Goal: Task Accomplishment & Management: Use online tool/utility

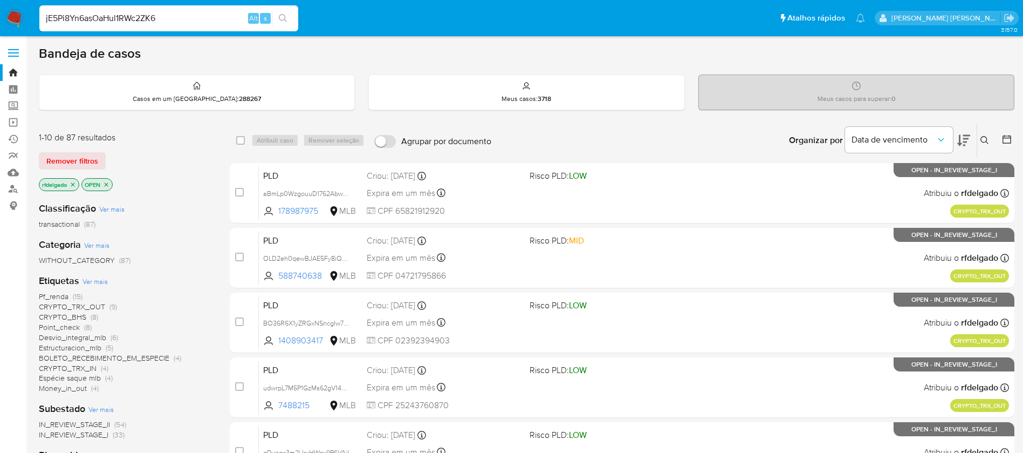
type input "jE5Pi8Yn6asOaHul1RWc2ZK6"
click at [284, 23] on button "search-icon" at bounding box center [283, 18] width 22 height 15
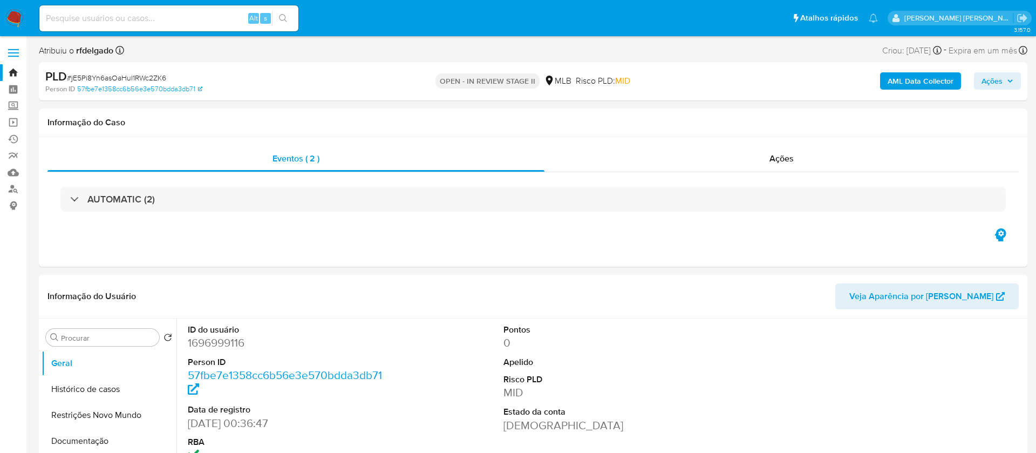
select select "10"
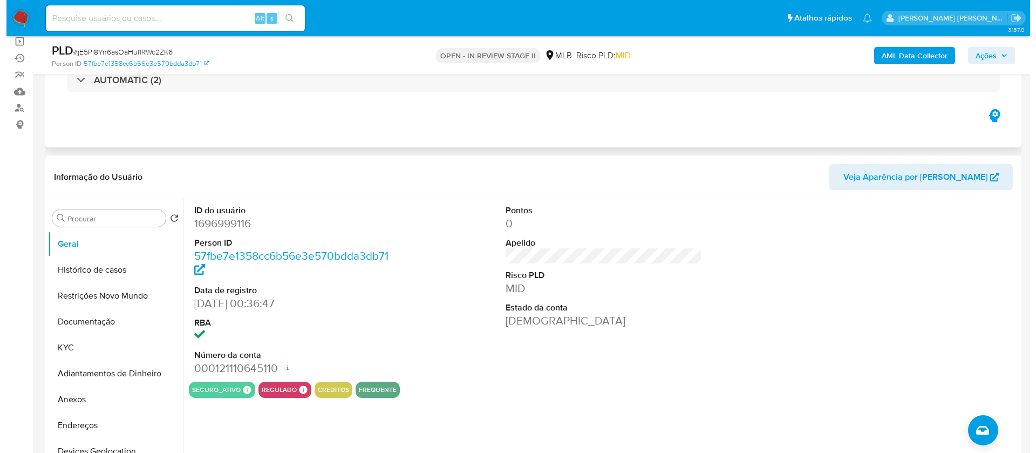
scroll to position [162, 0]
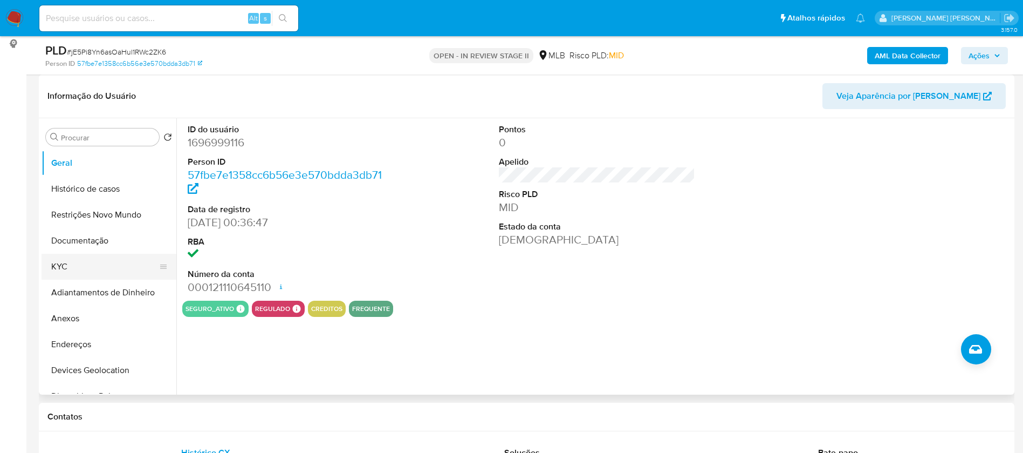
click at [87, 264] on button "KYC" at bounding box center [105, 267] width 126 height 26
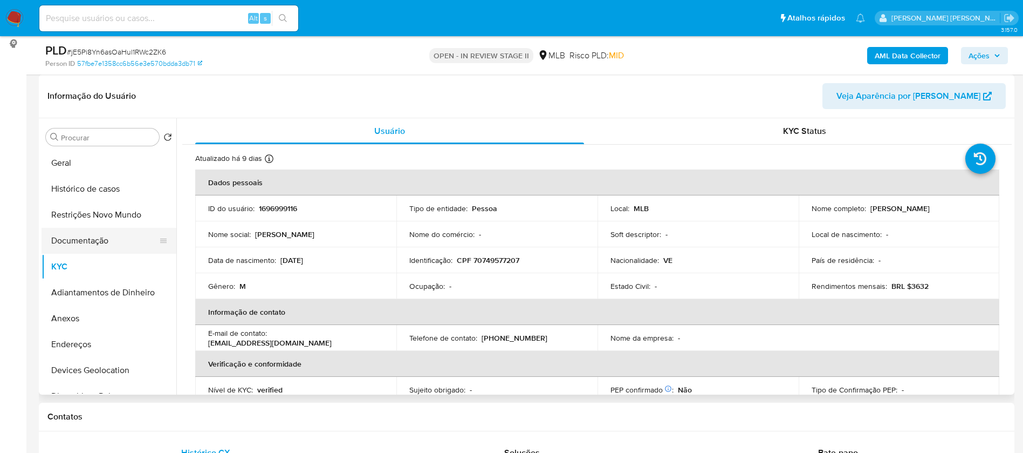
click at [88, 241] on button "Documentação" at bounding box center [105, 241] width 126 height 26
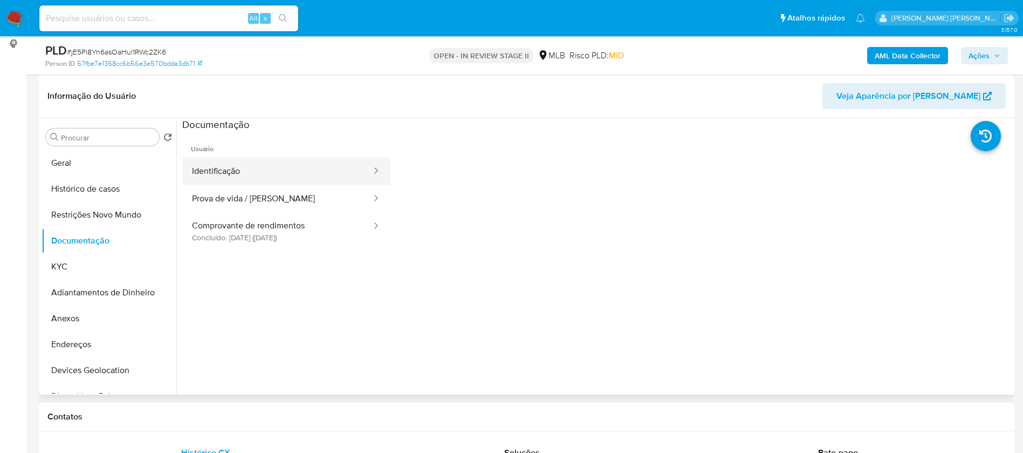
click at [267, 158] on button "Identificação" at bounding box center [277, 172] width 190 height 28
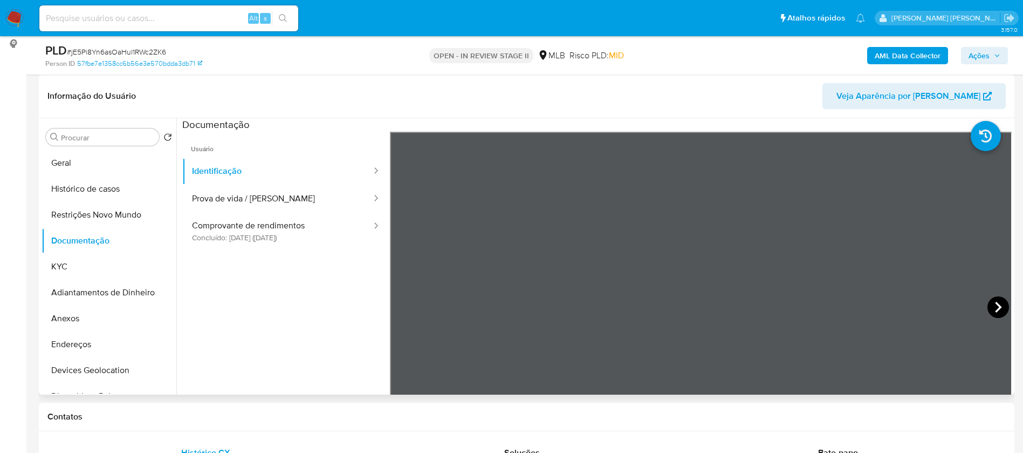
click at [1000, 307] on icon at bounding box center [999, 307] width 22 height 22
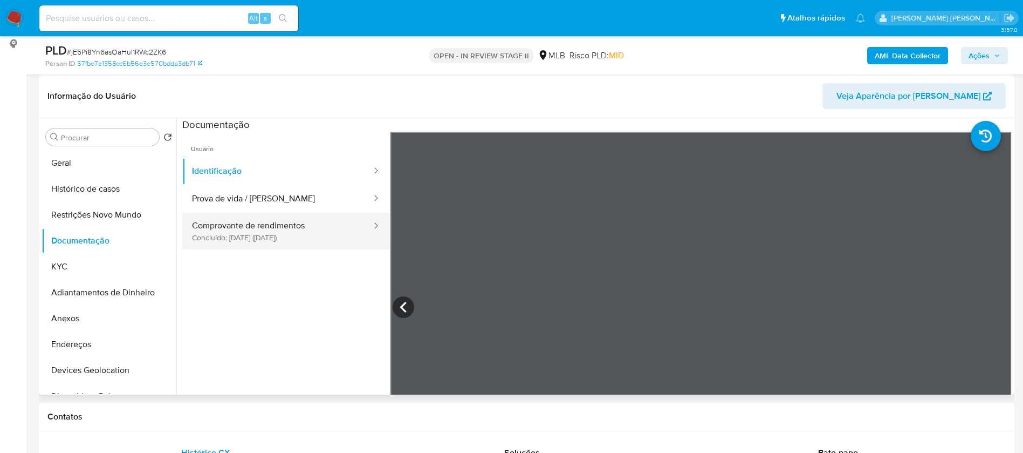
click at [264, 235] on button "Comprovante de rendimentos Concluído: 22/05/2025 (hace 3 meses)" at bounding box center [277, 231] width 190 height 37
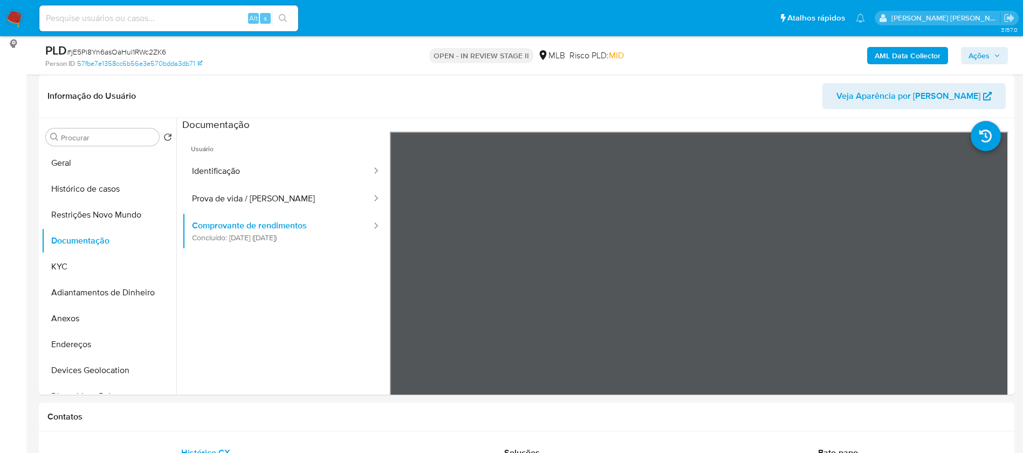
click at [930, 58] on b "AML Data Collector" at bounding box center [908, 55] width 66 height 17
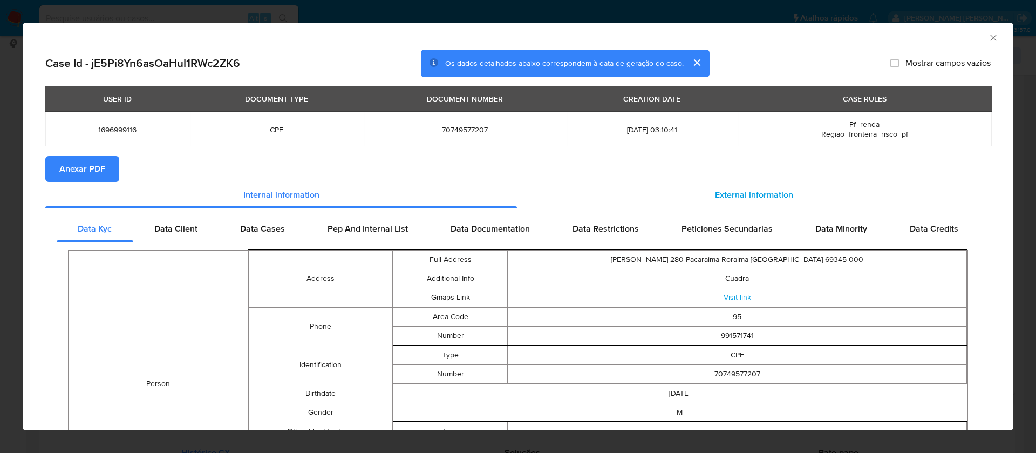
click at [742, 184] on div "External information" at bounding box center [754, 195] width 474 height 26
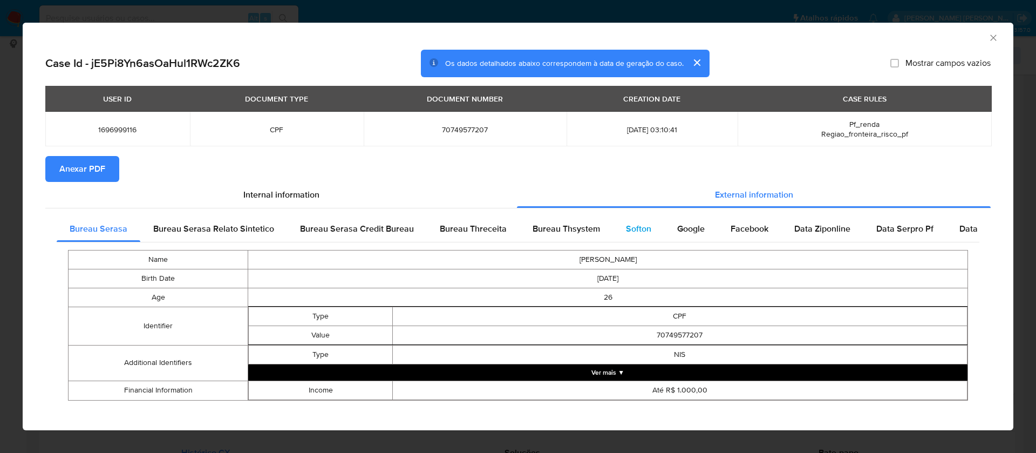
click at [631, 221] on div "Softon" at bounding box center [638, 229] width 51 height 26
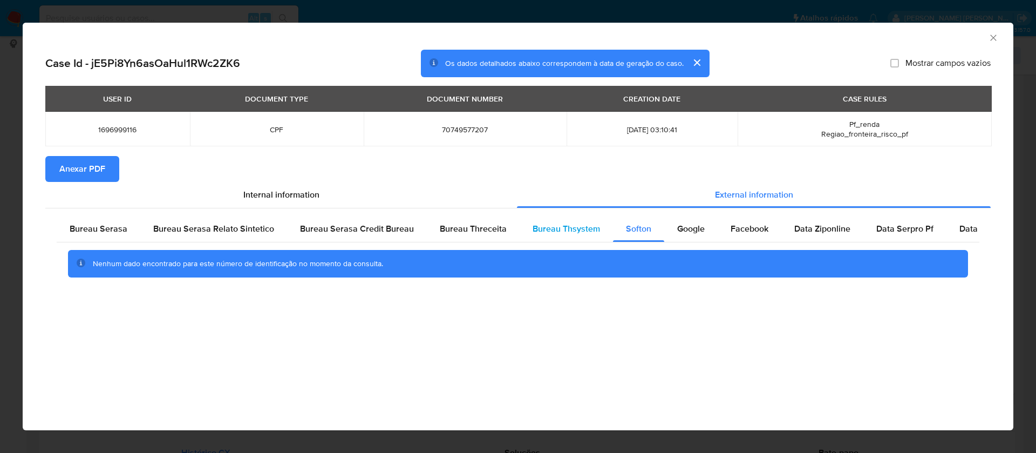
click at [569, 223] on span "Bureau Thsystem" at bounding box center [565, 228] width 67 height 12
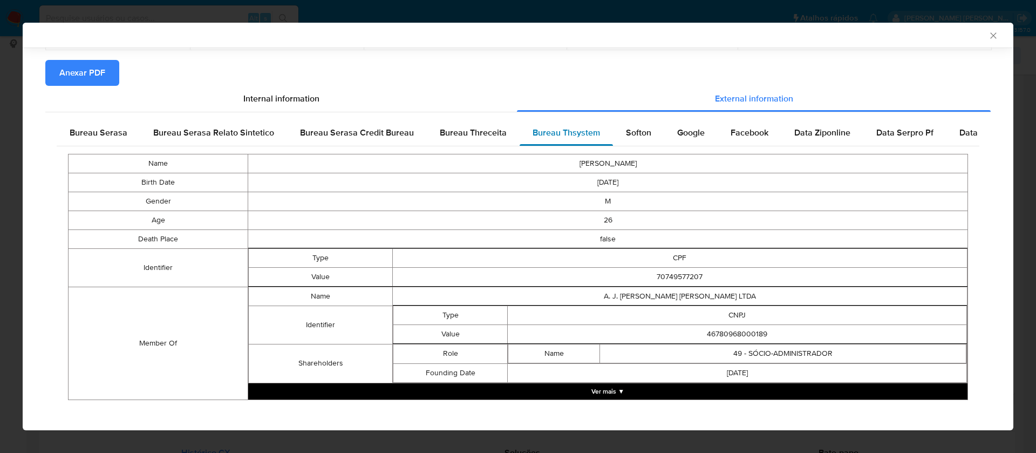
scroll to position [101, 0]
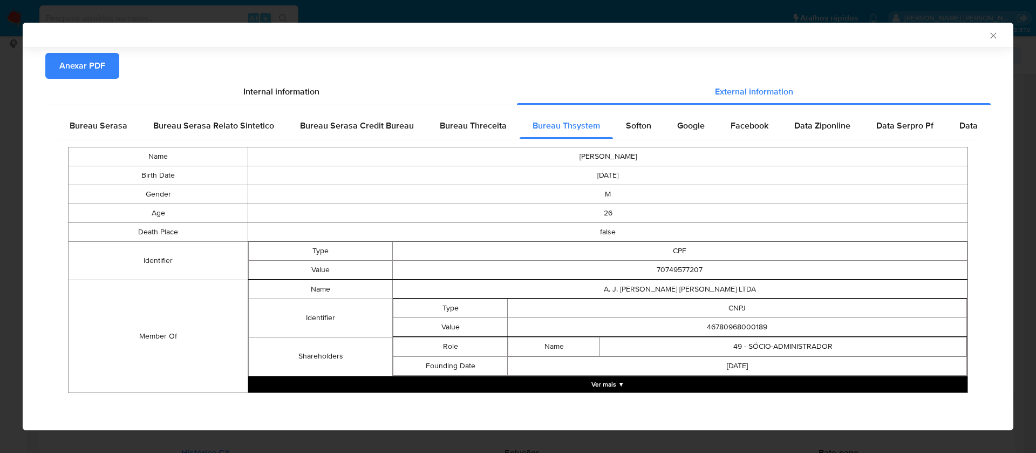
click at [744, 325] on td "46780968000189" at bounding box center [737, 326] width 459 height 19
copy td "46780968000189"
click at [610, 386] on button "Ver mais ▼" at bounding box center [607, 384] width 719 height 16
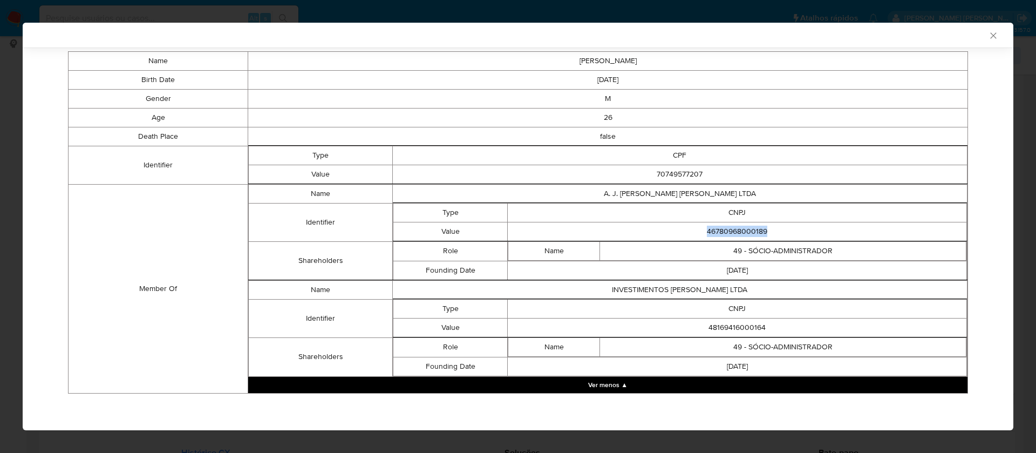
scroll to position [197, 0]
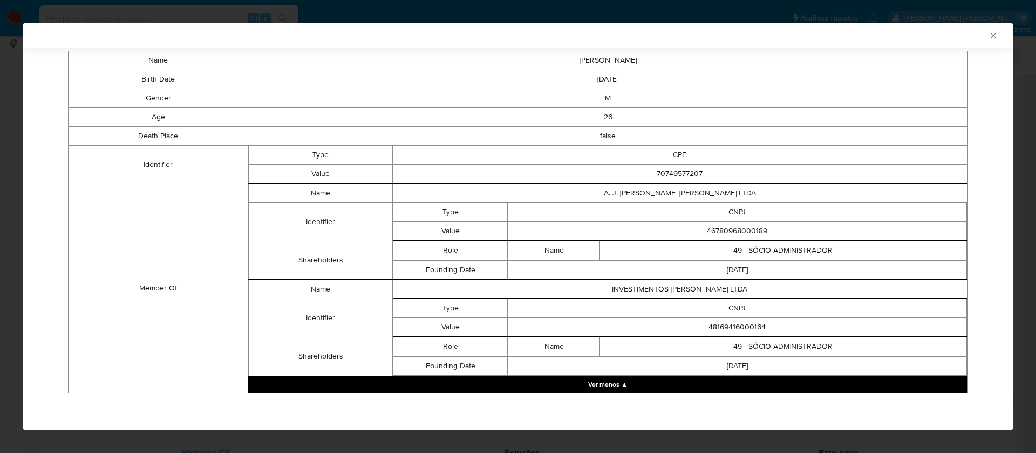
click at [726, 325] on td "48169416000164" at bounding box center [737, 326] width 459 height 19
copy td "48169416000164"
click at [696, 291] on td "INVESTIMENTOS SISO LTDA" at bounding box center [679, 288] width 575 height 19
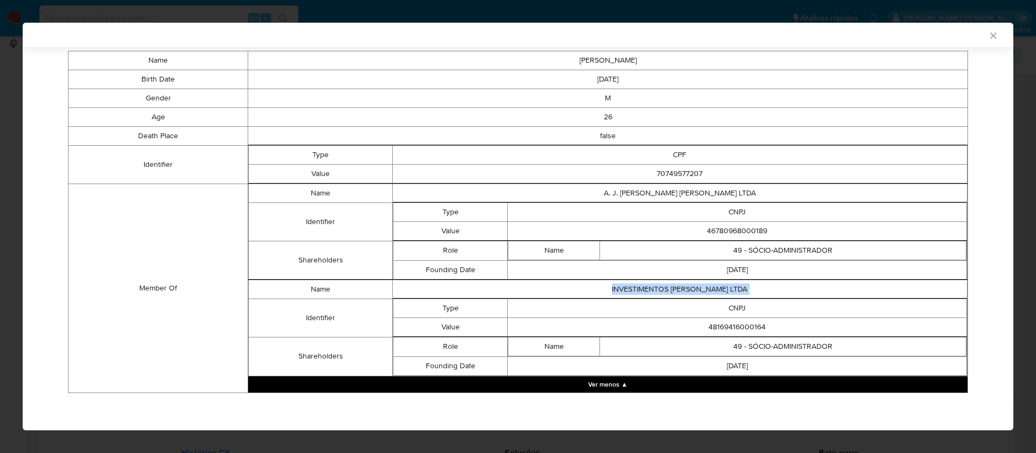
click at [696, 291] on td "INVESTIMENTOS SISO LTDA" at bounding box center [679, 288] width 575 height 19
copy td "INVESTIMENTOS SISO LTDA"
click at [747, 327] on td "48169416000164" at bounding box center [737, 326] width 459 height 19
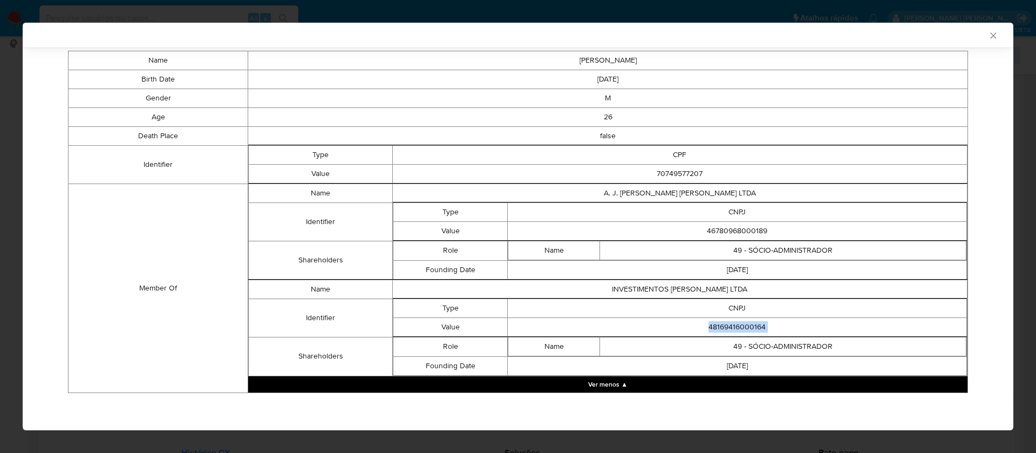
copy td "48169416000164"
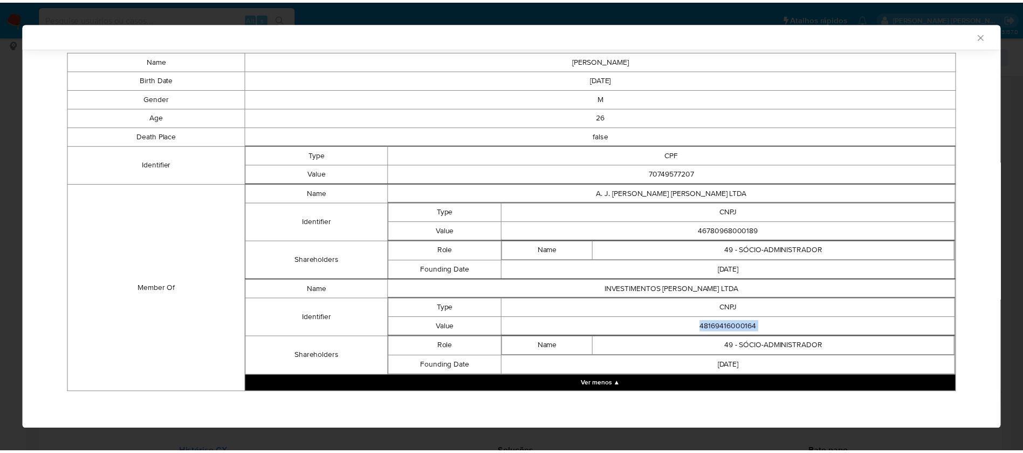
scroll to position [0, 0]
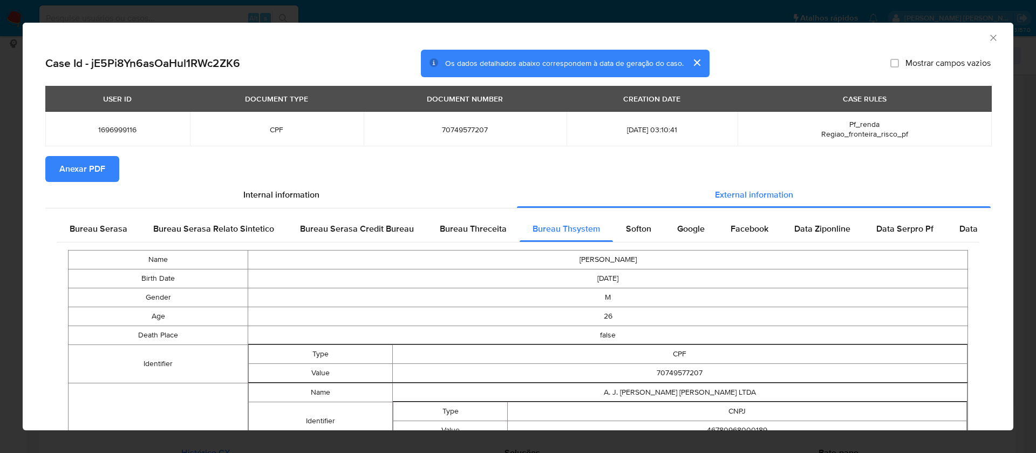
click at [94, 173] on span "Anexar PDF" at bounding box center [82, 169] width 46 height 24
click at [988, 38] on icon "Fechar a janela" at bounding box center [993, 37] width 11 height 11
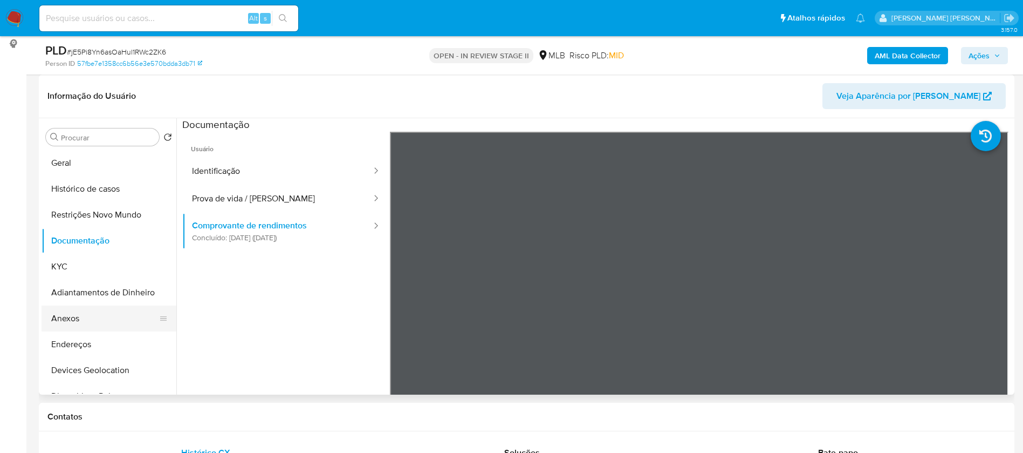
click at [80, 326] on button "Anexos" at bounding box center [105, 318] width 126 height 26
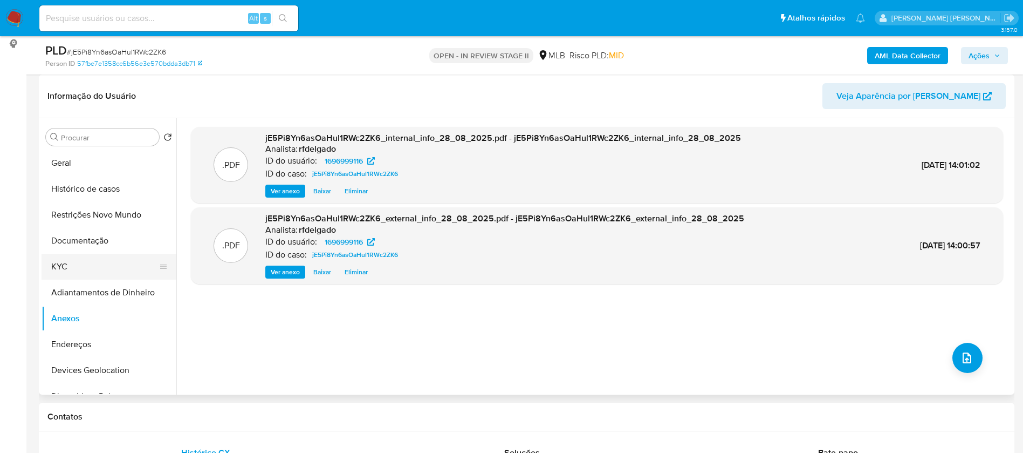
click at [78, 267] on button "KYC" at bounding box center [105, 267] width 126 height 26
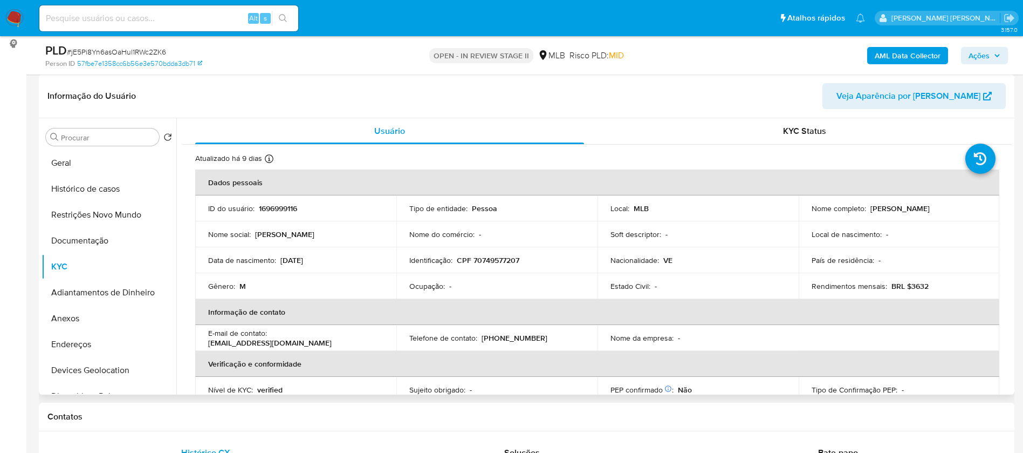
drag, startPoint x: 960, startPoint y: 207, endPoint x: 867, endPoint y: 215, distance: 93.2
click at [867, 215] on td "Nome completo : Alfredo Jesus Siso Carvajal" at bounding box center [899, 208] width 201 height 26
copy p "Alfredo Jesus Siso Carvajal"
click at [290, 211] on p "1696999116" at bounding box center [278, 208] width 38 height 10
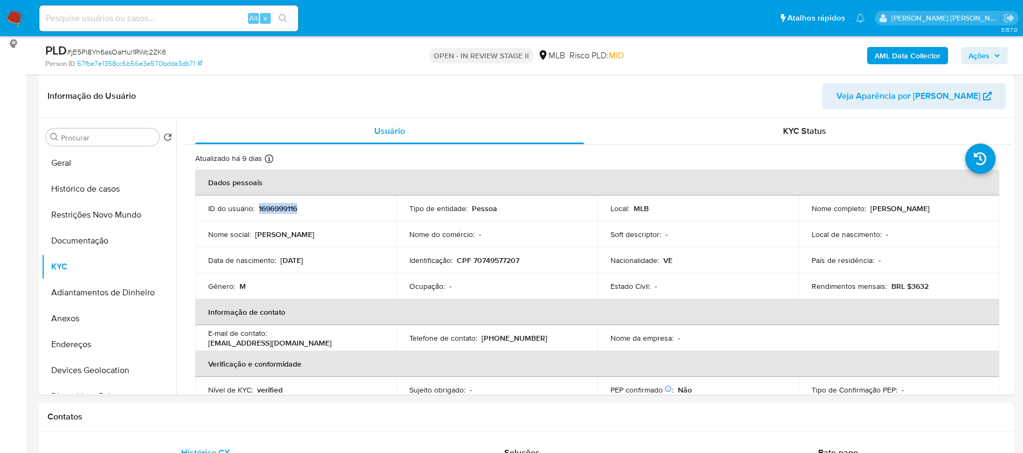
copy p "1696999116"
click at [69, 167] on button "Geral" at bounding box center [105, 163] width 126 height 26
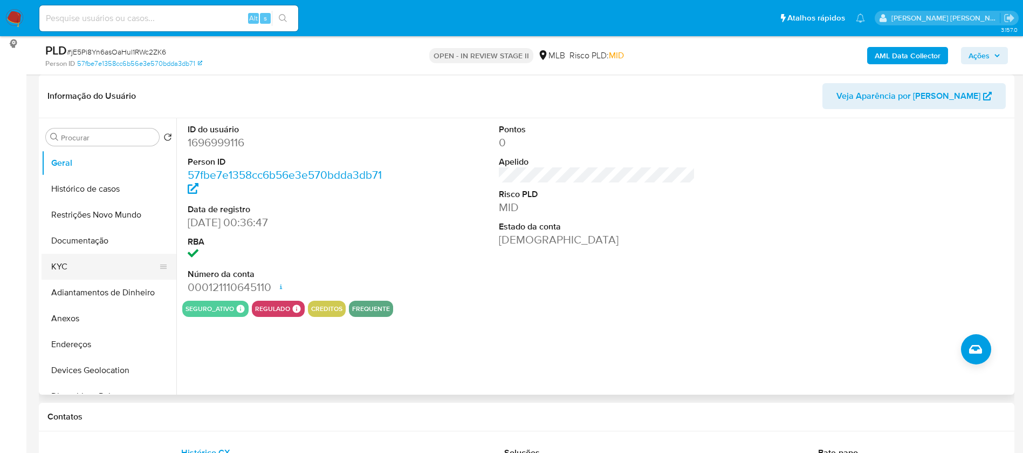
click at [120, 259] on button "KYC" at bounding box center [105, 267] width 126 height 26
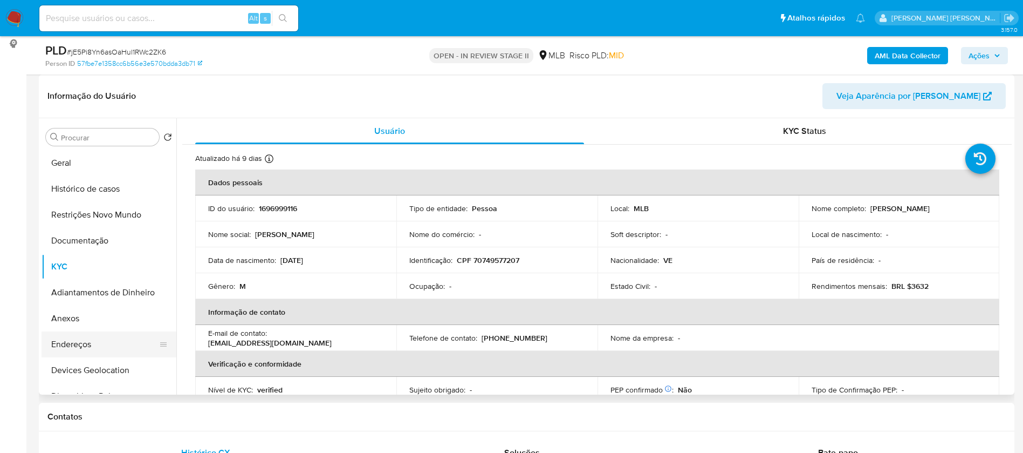
click at [104, 344] on button "Endereços" at bounding box center [105, 344] width 126 height 26
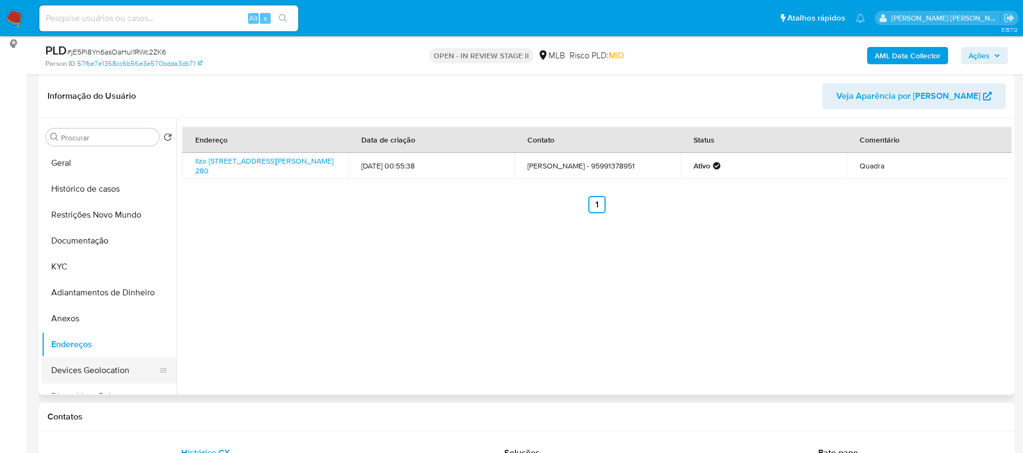
click at [100, 368] on button "Devices Geolocation" at bounding box center [105, 370] width 126 height 26
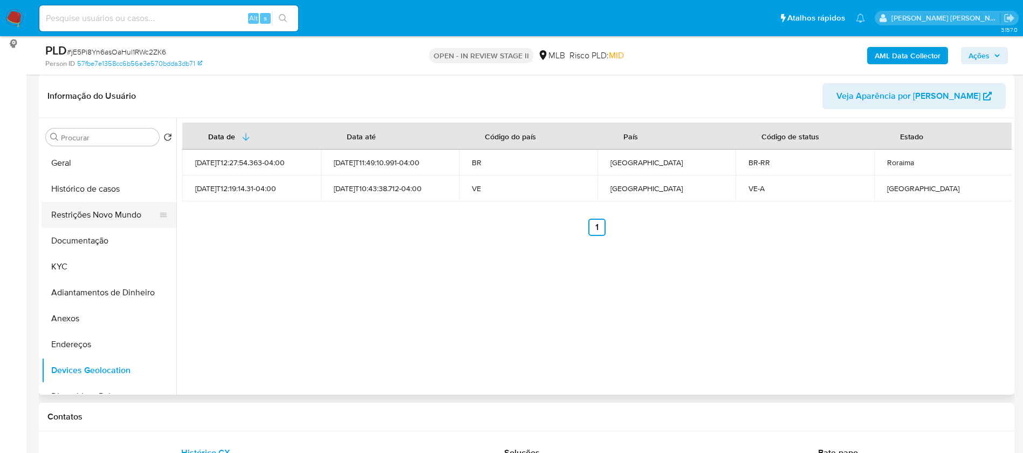
click at [107, 214] on button "Restrições Novo Mundo" at bounding box center [105, 215] width 126 height 26
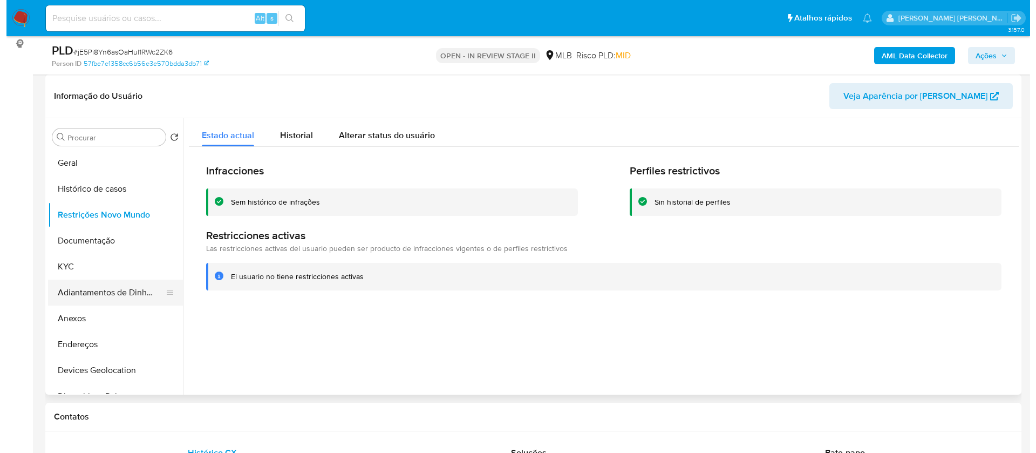
scroll to position [81, 0]
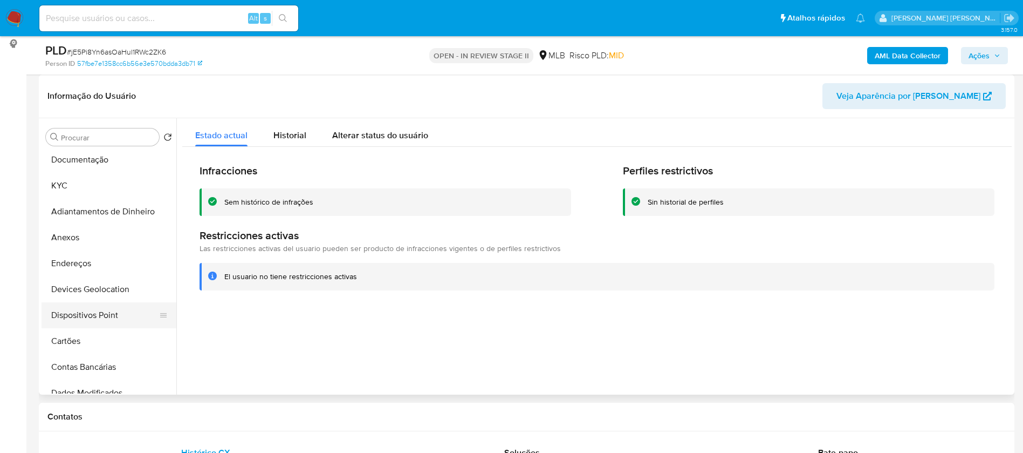
click at [112, 309] on button "Dispositivos Point" at bounding box center [105, 315] width 126 height 26
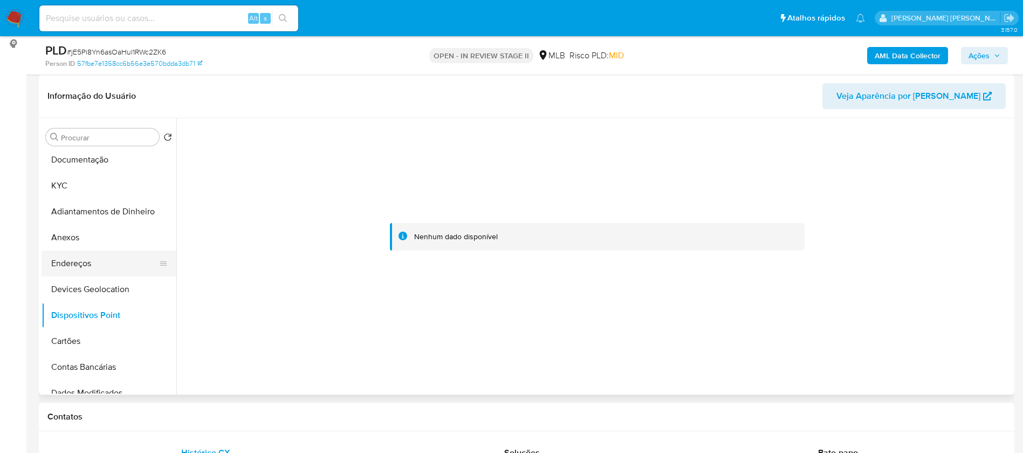
click at [109, 261] on button "Endereços" at bounding box center [105, 263] width 126 height 26
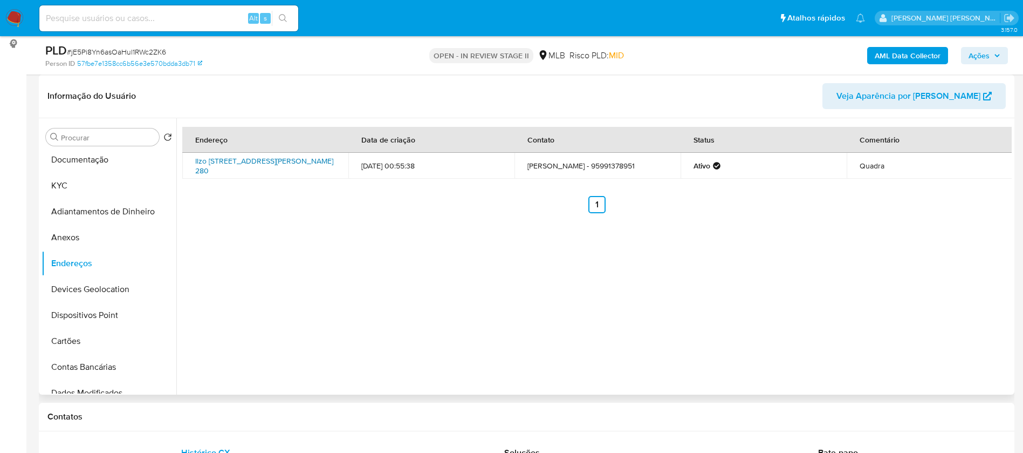
click at [246, 165] on link "Ilzo Montenegro Peixoto 280, Pacaraima, Roraima, 69345000, Brasil 280" at bounding box center [264, 165] width 138 height 21
click at [349, 51] on div "PLD # jE5Pi8Yn6asOaHul1RWc2ZK6" at bounding box center [203, 51] width 317 height 16
click at [82, 230] on button "Anexos" at bounding box center [105, 237] width 126 height 26
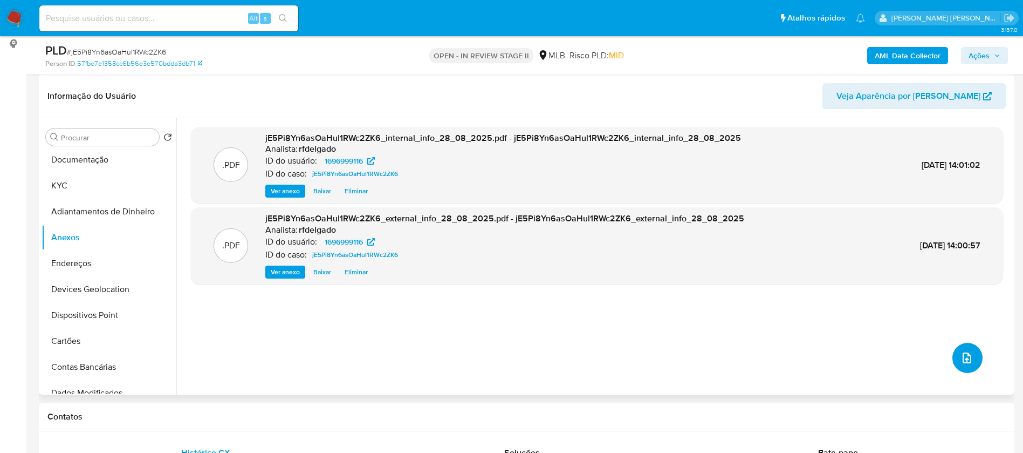
click at [961, 351] on icon "upload-file" at bounding box center [967, 357] width 13 height 13
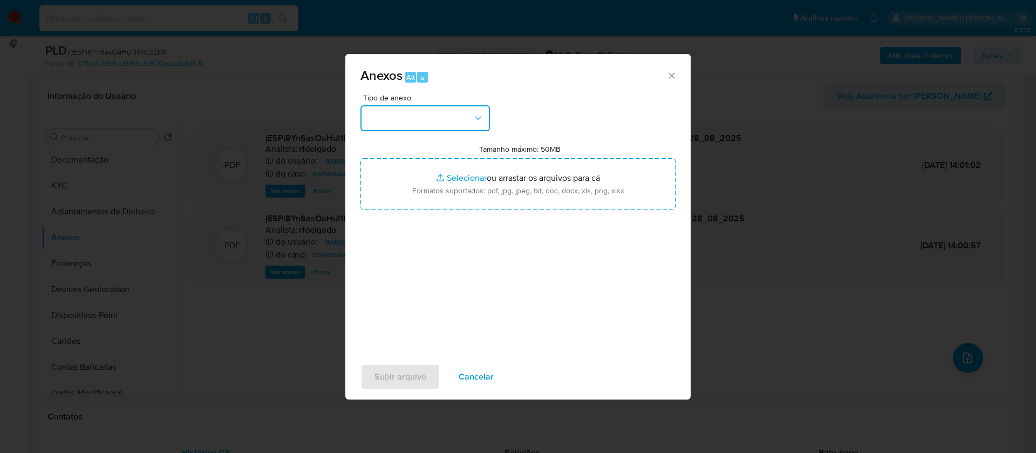
click at [413, 113] on button "button" at bounding box center [424, 118] width 129 height 26
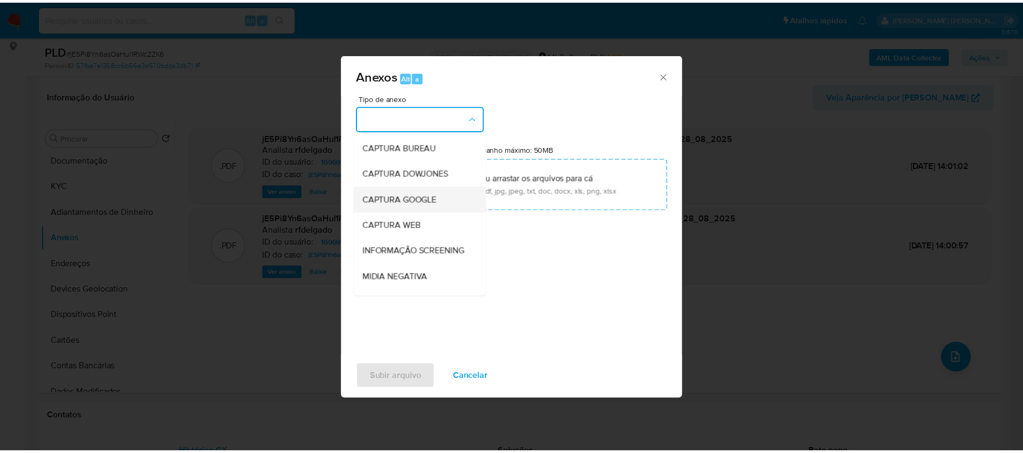
scroll to position [162, 0]
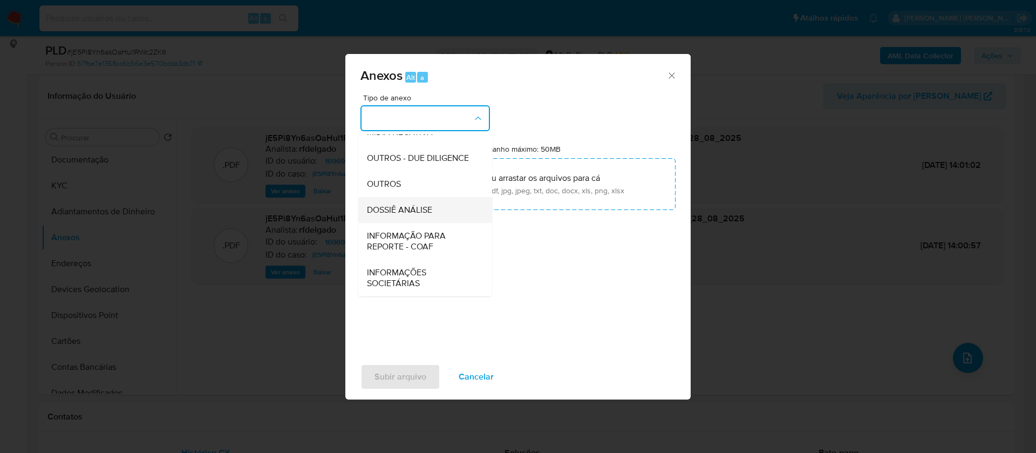
click at [429, 209] on span "DOSSIÊ ANÁLISE" at bounding box center [399, 209] width 65 height 11
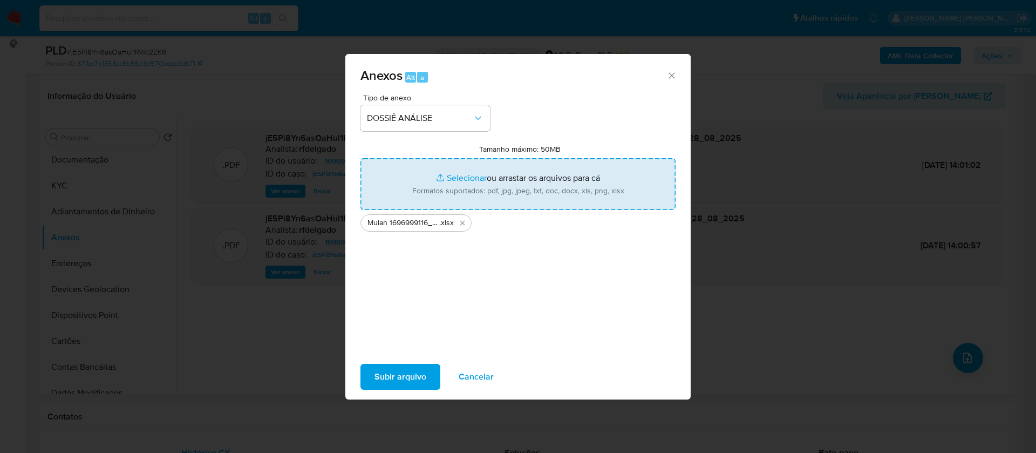
type input "C:\fakepath\SAR - - CPF 70749577207 - ALFREDO JESUS SISO CARVAJAL.pdf"
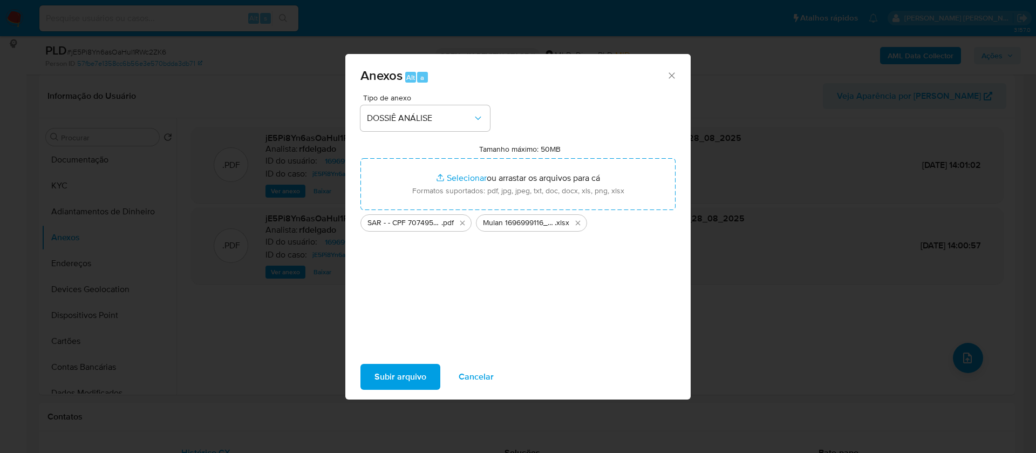
click at [399, 377] on span "Subir arquivo" at bounding box center [400, 377] width 52 height 24
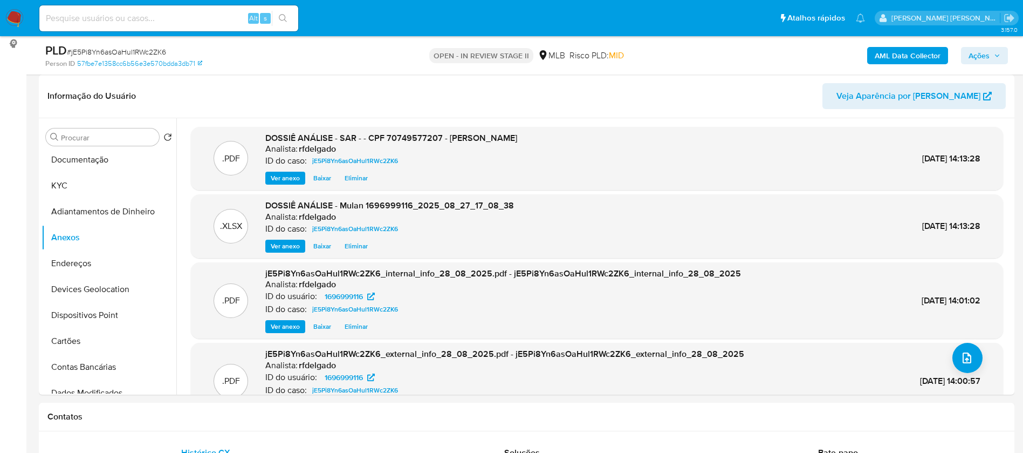
click at [970, 52] on span "Ações" at bounding box center [979, 55] width 21 height 17
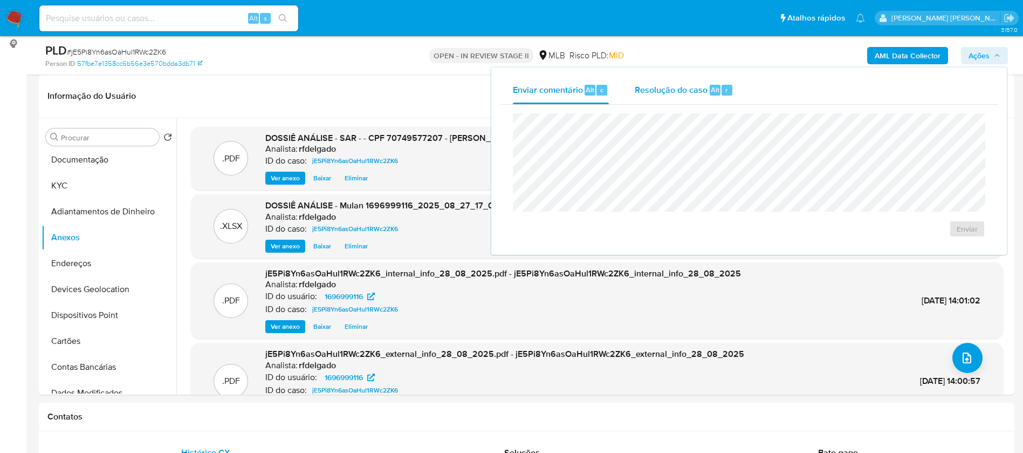
click at [668, 91] on span "Resolução do caso" at bounding box center [671, 89] width 73 height 12
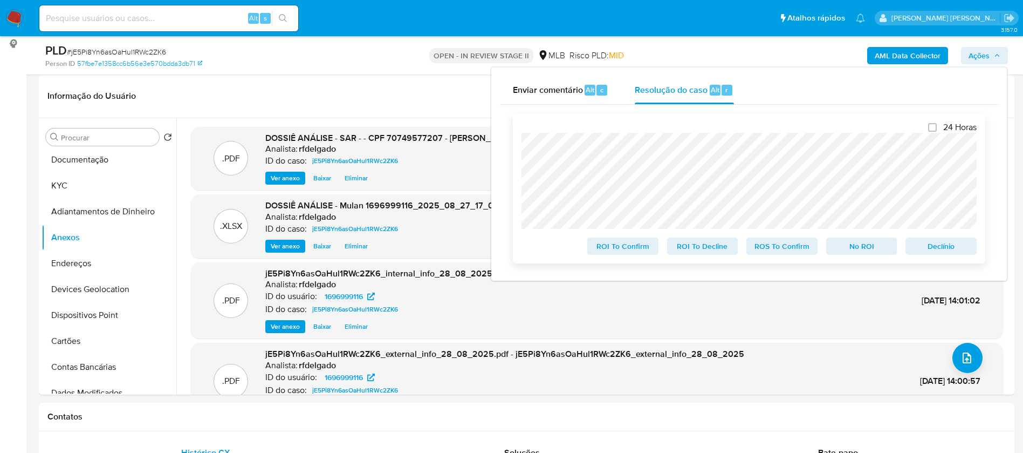
click at [943, 251] on span "Declínio" at bounding box center [941, 245] width 56 height 15
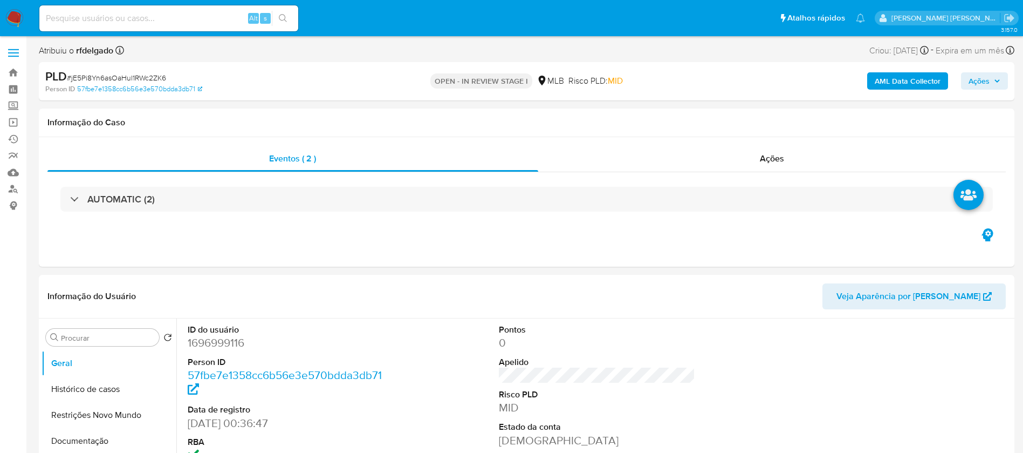
click at [996, 80] on icon "button" at bounding box center [997, 81] width 4 height 3
select select "10"
click at [996, 80] on icon "button" at bounding box center [997, 81] width 4 height 3
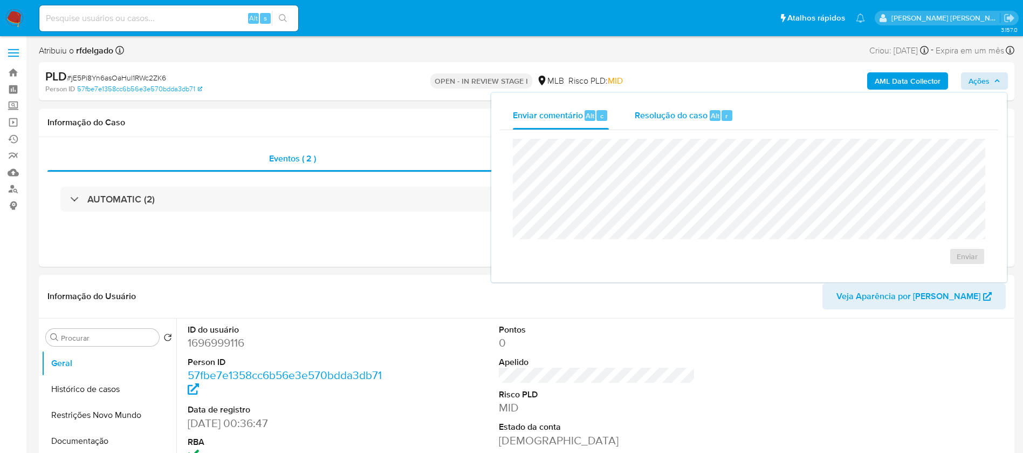
click at [695, 118] on span "Resolução do caso" at bounding box center [671, 115] width 73 height 12
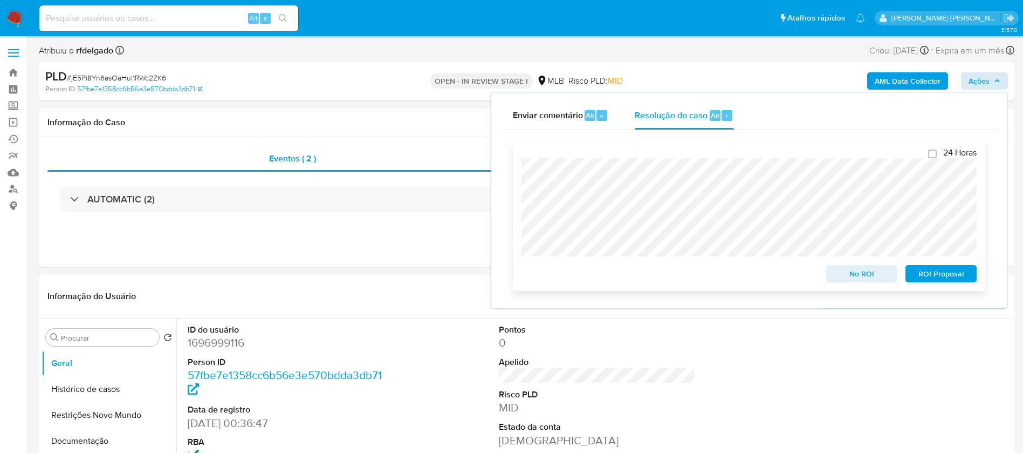
click at [948, 279] on span "ROI Proposal" at bounding box center [941, 273] width 56 height 15
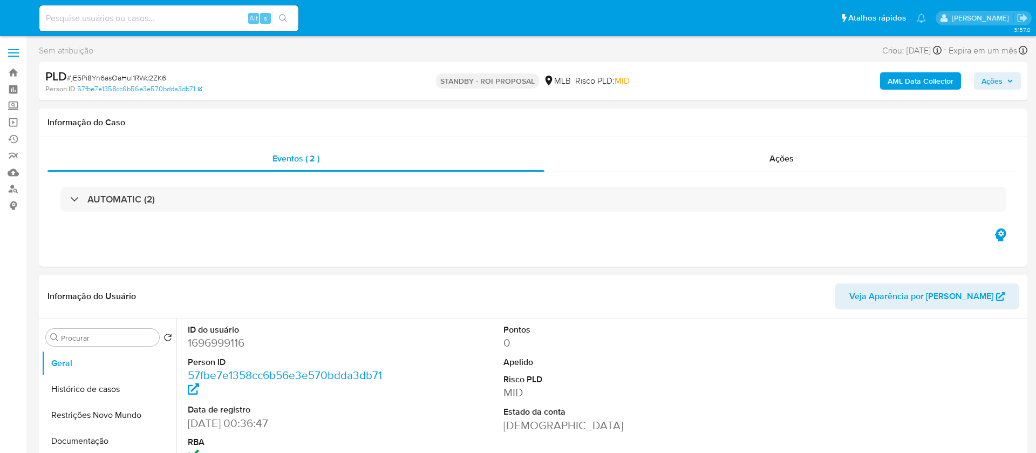
select select "10"
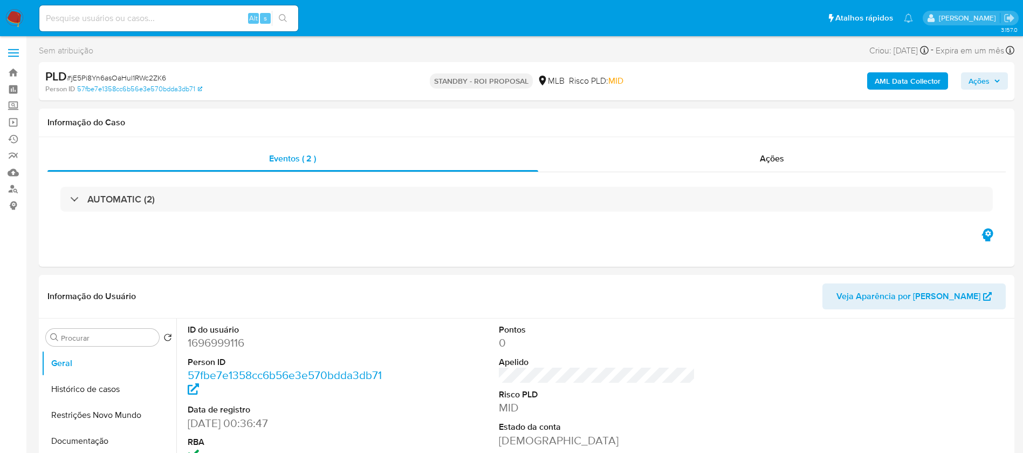
click at [230, 16] on input at bounding box center [168, 18] width 259 height 14
paste input "D1G4y8TfZ96v2berdWcsJgD2"
type input "D1G4y8TfZ96v2berdWcsJgD2"
click at [284, 17] on icon "search-icon" at bounding box center [283, 18] width 9 height 9
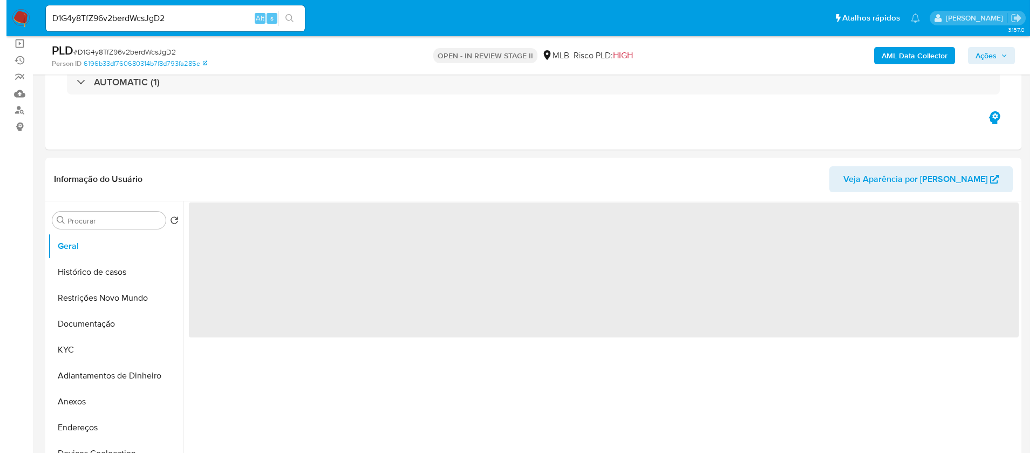
scroll to position [162, 0]
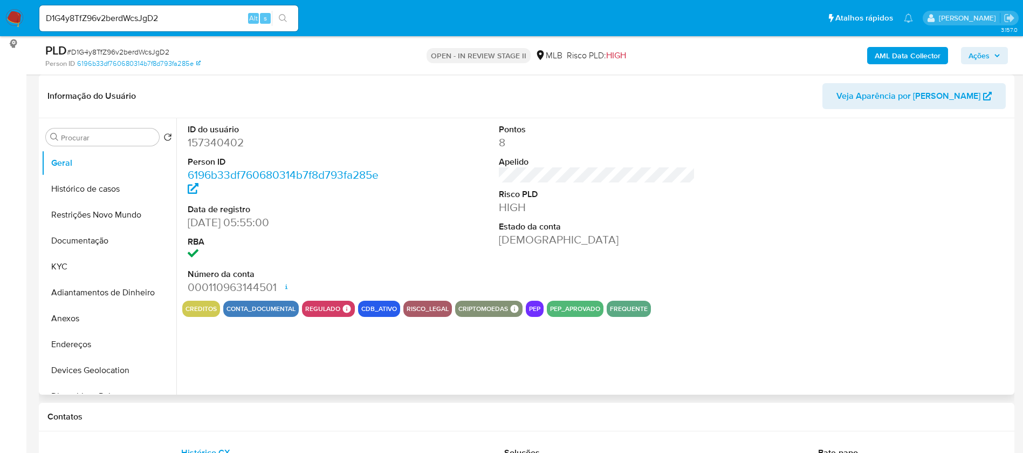
select select "10"
click at [66, 263] on button "KYC" at bounding box center [105, 267] width 126 height 26
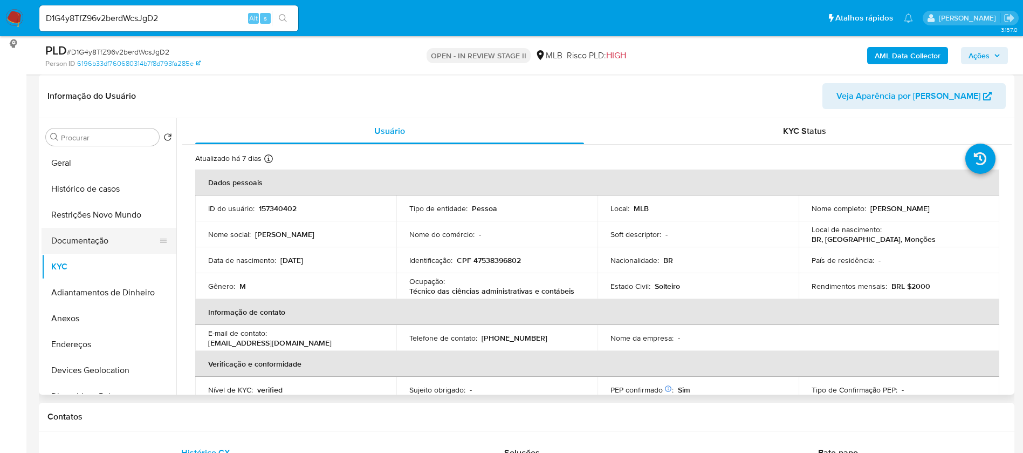
click at [125, 242] on button "Documentação" at bounding box center [105, 241] width 126 height 26
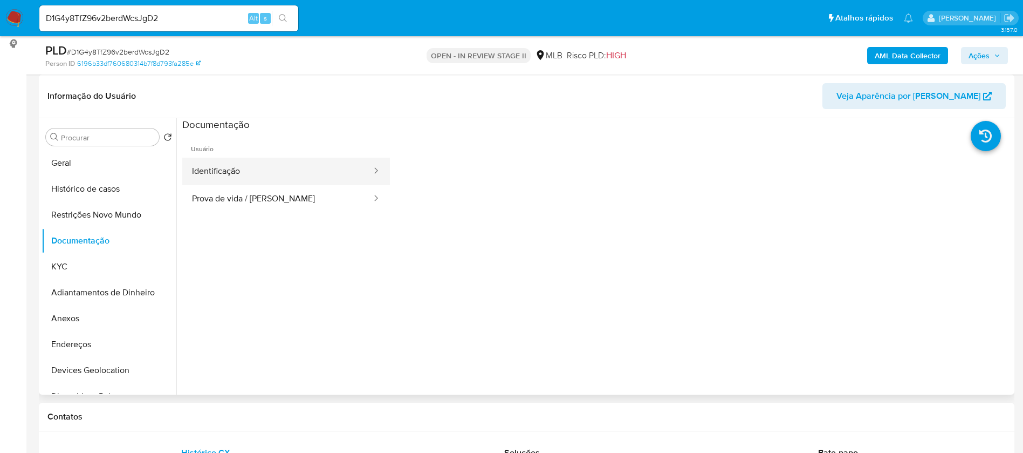
click at [278, 173] on button "Identificação" at bounding box center [277, 172] width 190 height 28
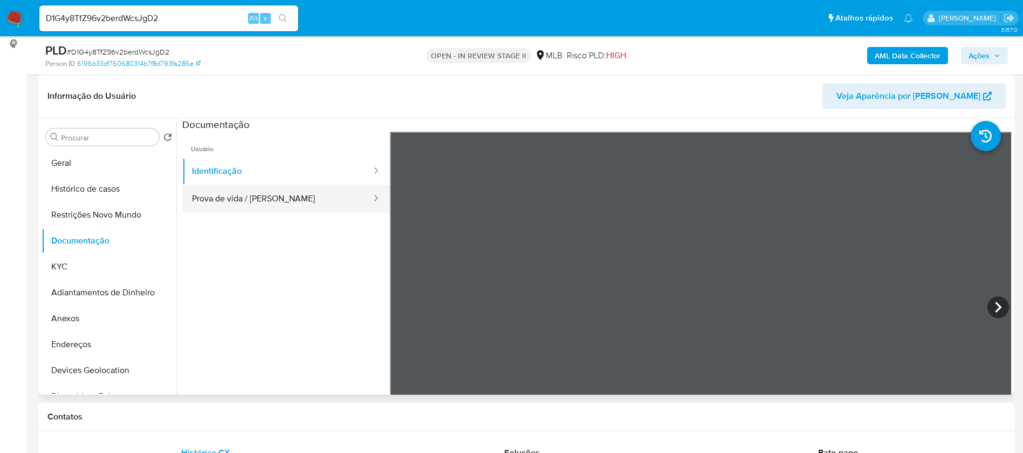
click at [287, 195] on button "Prova de vida / Selfie" at bounding box center [277, 199] width 190 height 28
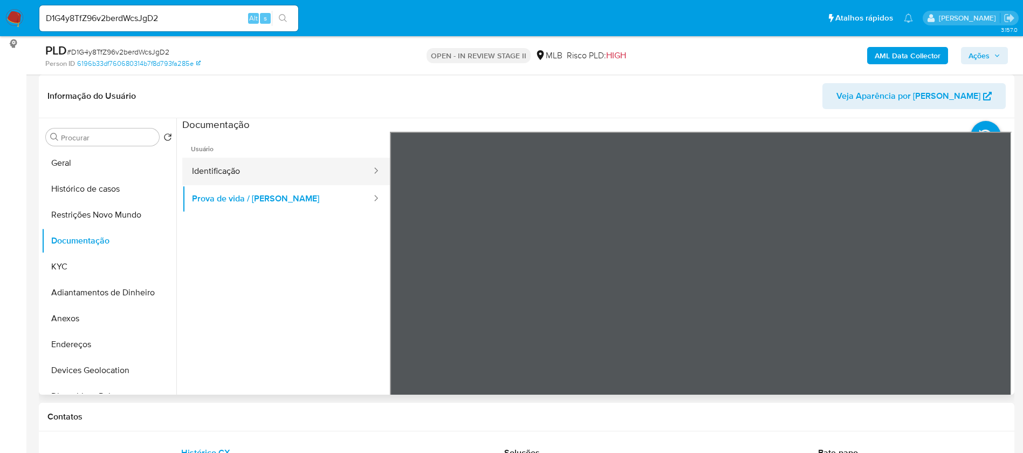
click at [290, 172] on button "Identificação" at bounding box center [277, 172] width 190 height 28
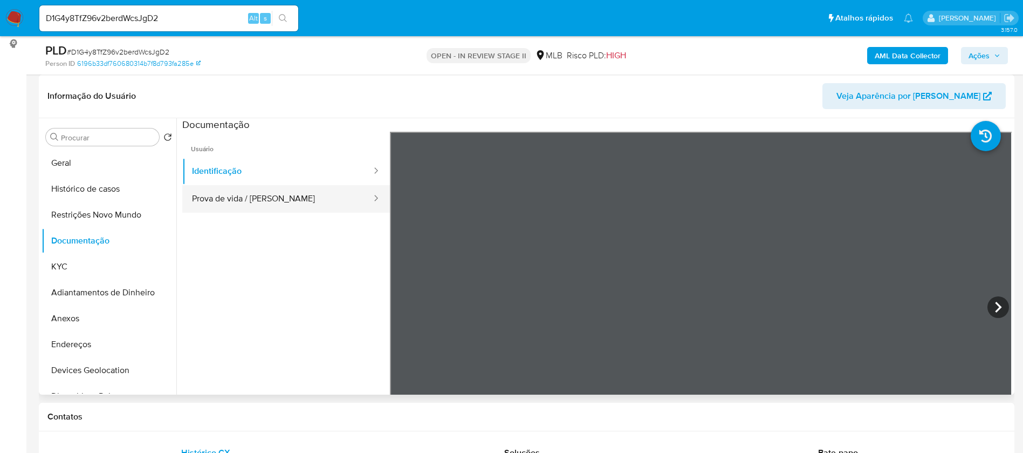
click at [255, 195] on button "Prova de vida / Selfie" at bounding box center [277, 199] width 190 height 28
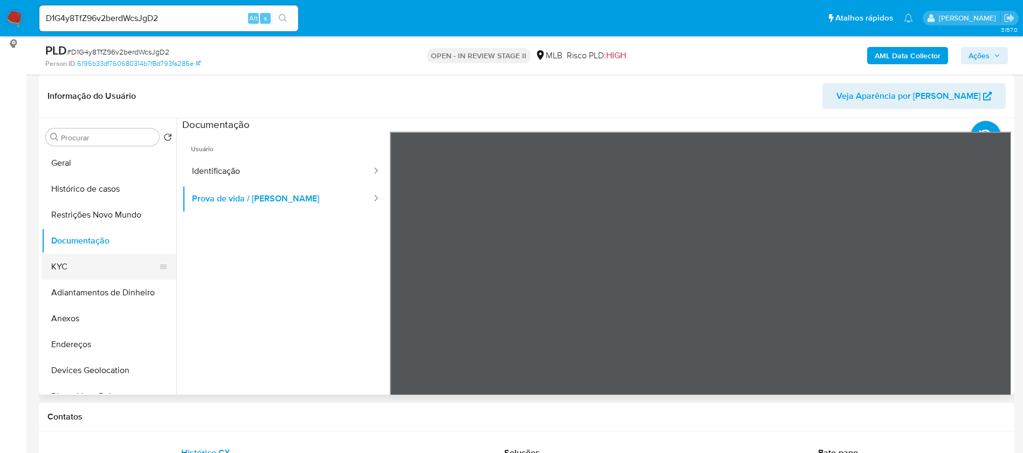
click at [64, 258] on button "KYC" at bounding box center [105, 267] width 126 height 26
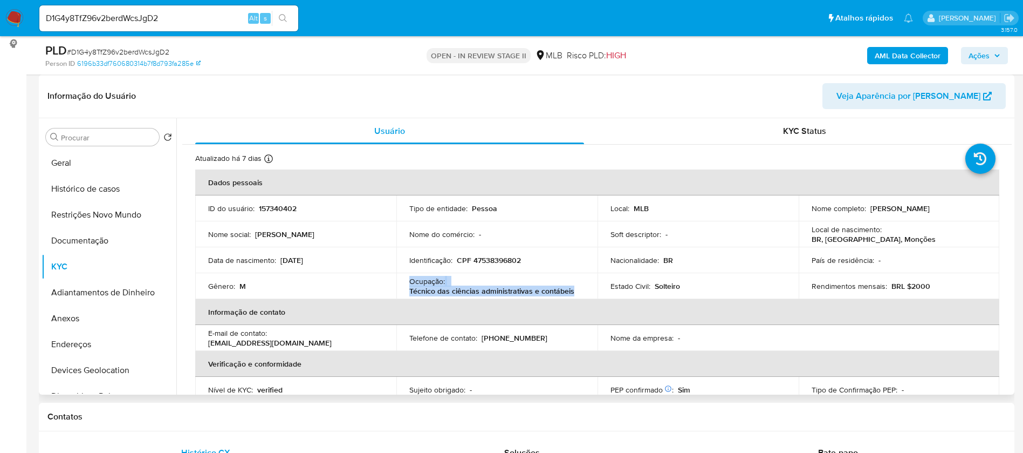
drag, startPoint x: 573, startPoint y: 290, endPoint x: 408, endPoint y: 284, distance: 165.7
click at [409, 284] on div "Ocupação : Técnico das ciências administrativas e contábeis" at bounding box center [496, 285] width 175 height 19
copy div "Ocupação : Técnico das ciências administrativas e contábeis"
click at [930, 49] on b "AML Data Collector" at bounding box center [908, 55] width 66 height 17
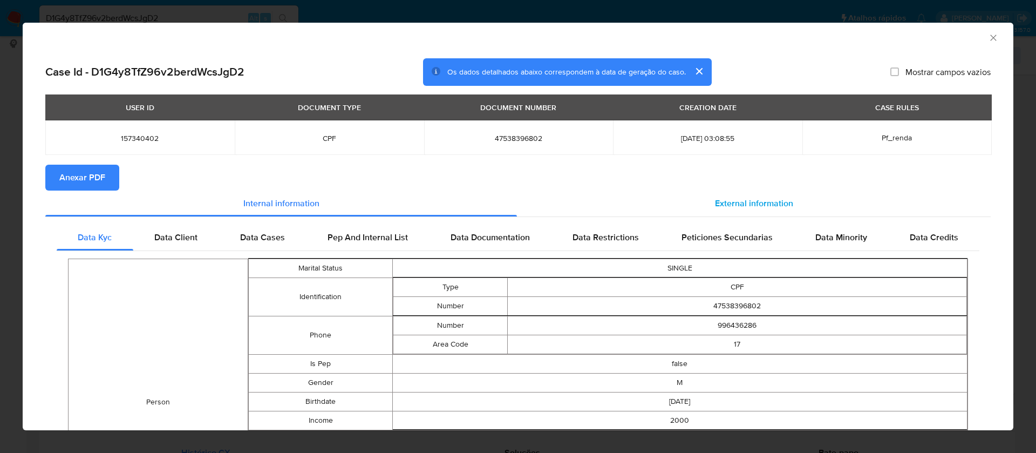
click at [736, 205] on span "External information" at bounding box center [754, 203] width 78 height 12
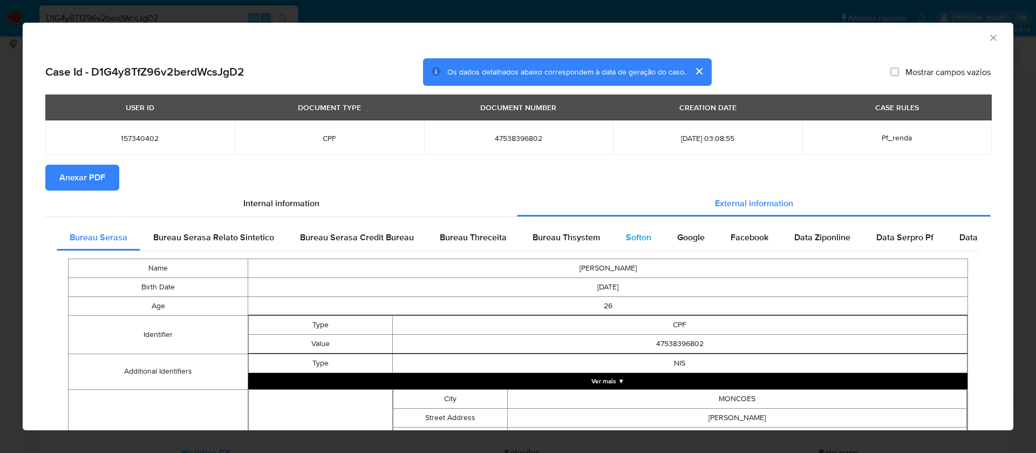
click at [631, 232] on span "Softon" at bounding box center [638, 237] width 25 height 12
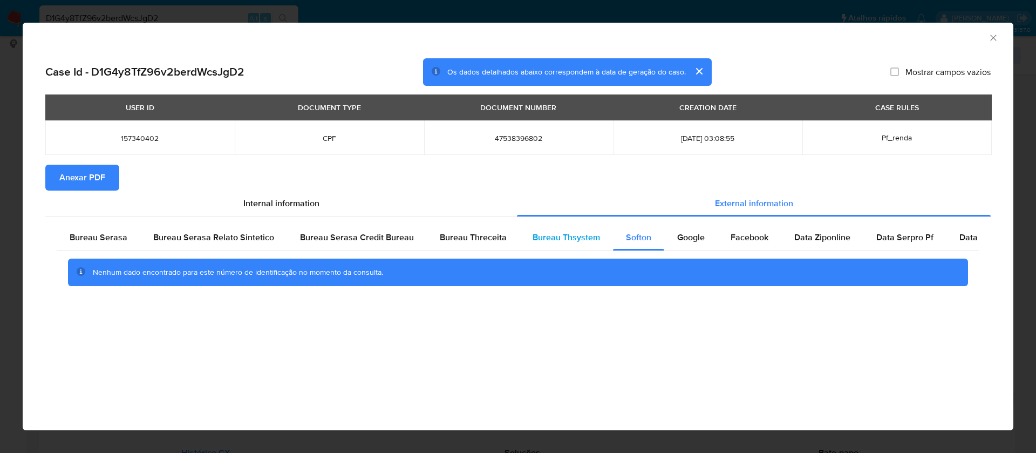
click at [543, 238] on span "Bureau Thsystem" at bounding box center [565, 237] width 67 height 12
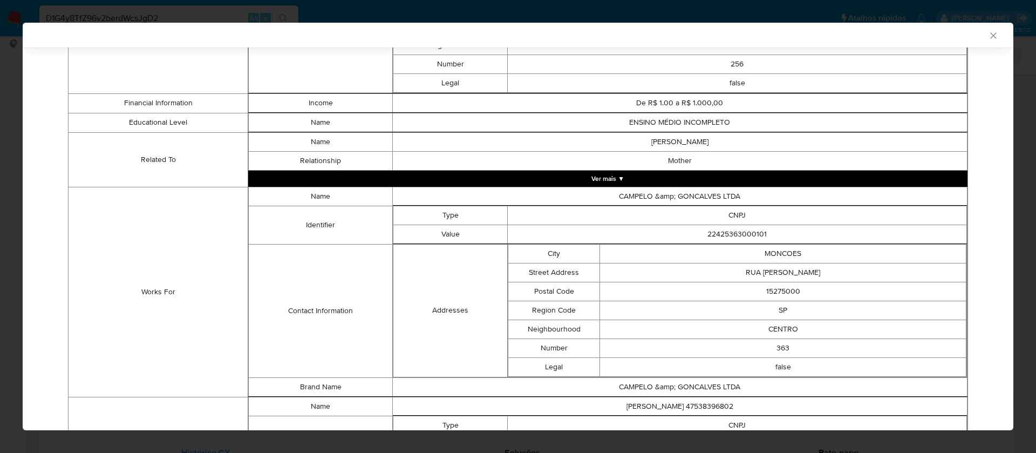
scroll to position [658, 0]
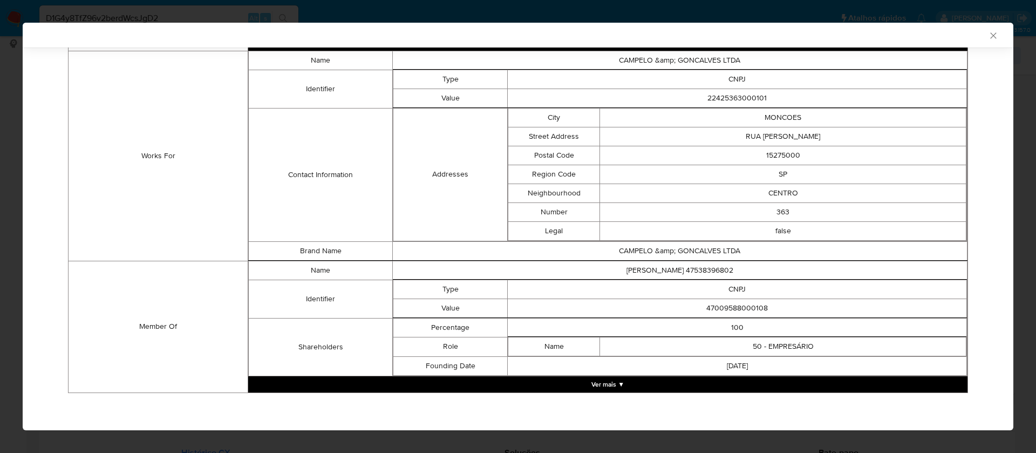
click at [739, 309] on td "47009588000108" at bounding box center [737, 307] width 459 height 19
copy td "47009588000108"
click at [613, 380] on button "Ver mais ▼" at bounding box center [607, 384] width 719 height 16
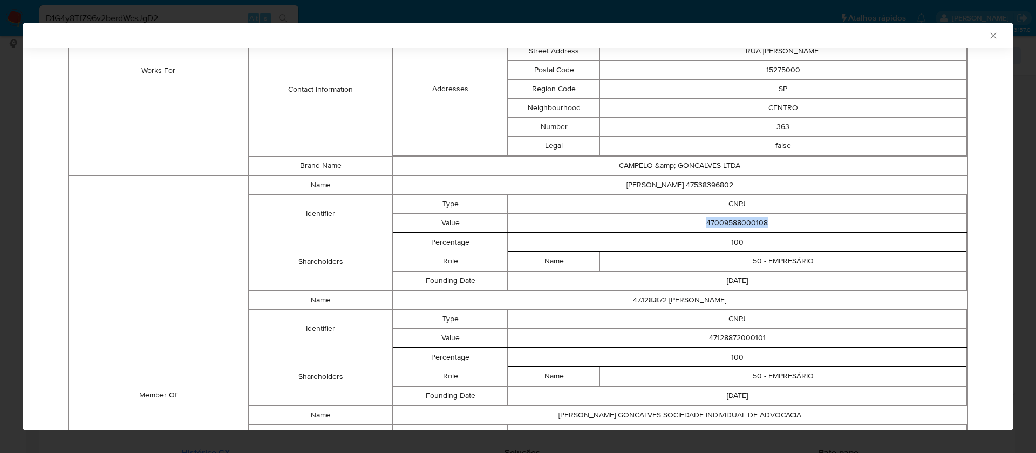
scroll to position [819, 0]
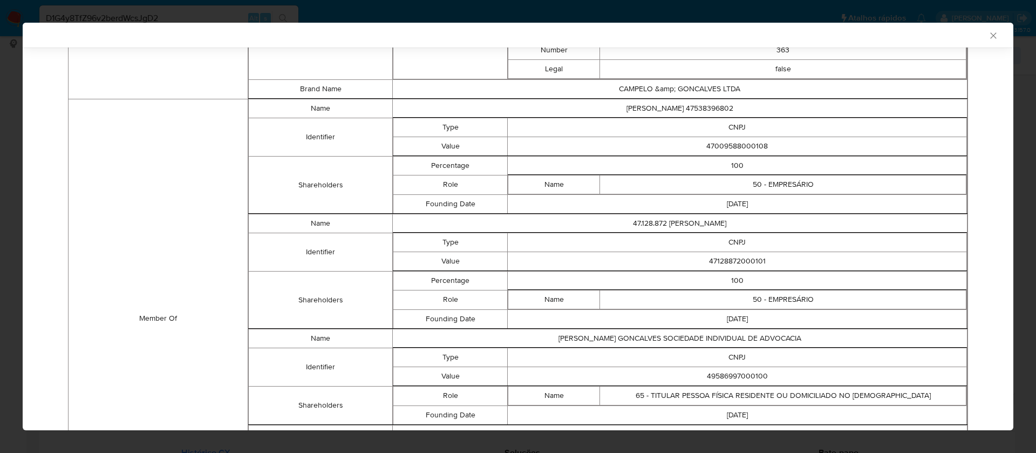
click at [726, 262] on td "47128872000101" at bounding box center [737, 260] width 459 height 19
copy td "47128872000101"
drag, startPoint x: 591, startPoint y: 222, endPoint x: 754, endPoint y: 227, distance: 163.0
click at [754, 227] on td "47.128.872 LUIZ GUSTAVO TRAZZI GONCALVES" at bounding box center [679, 223] width 575 height 19
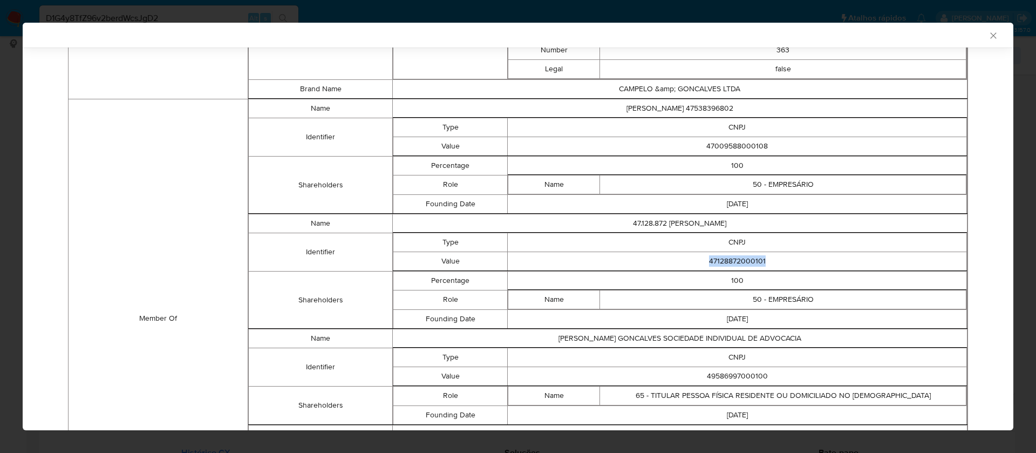
copy td "47.128.872 LUIZ GUSTAVO TRAZZI GONCALVES"
click at [716, 258] on td "47128872000101" at bounding box center [737, 260] width 459 height 19
copy td "47128872000101"
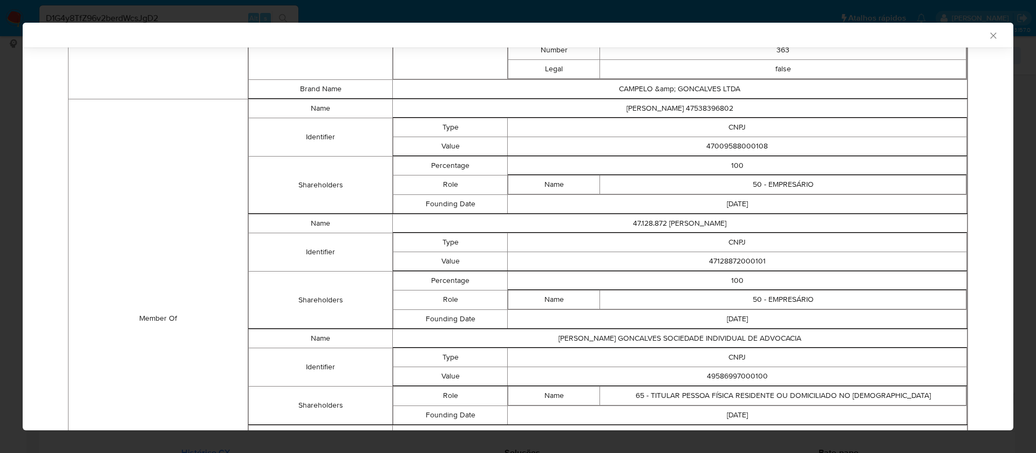
click at [722, 377] on td "49586997000100" at bounding box center [737, 375] width 459 height 19
copy td "49586997000100"
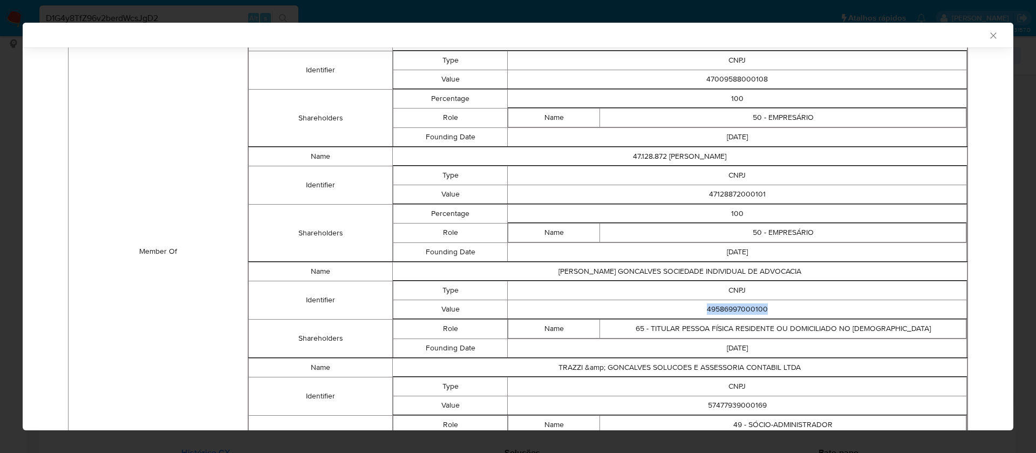
scroll to position [965, 0]
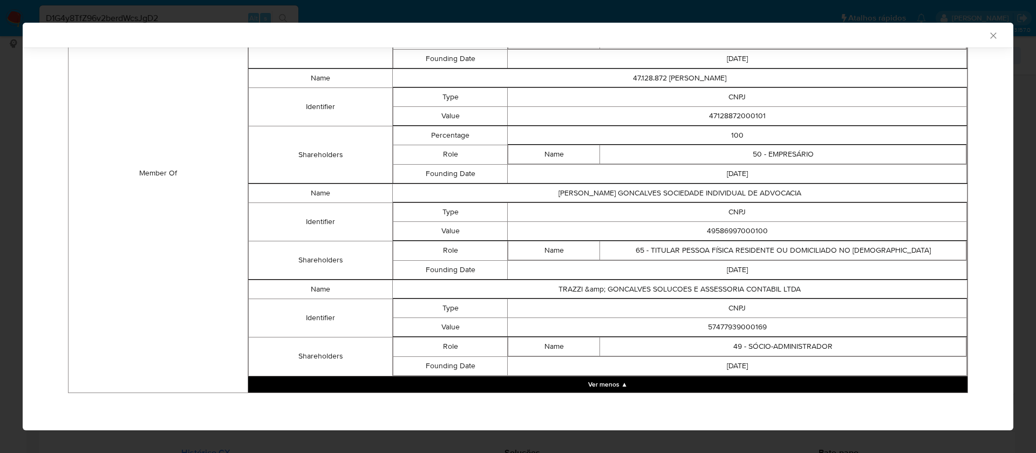
click at [716, 202] on td "CNPJ" at bounding box center [737, 211] width 459 height 19
click at [719, 193] on td "LUIZ GUSTAVO TRAZZI GONCALVES SOCIEDADE INDIVIDUAL DE ADVOCACIA" at bounding box center [679, 192] width 575 height 19
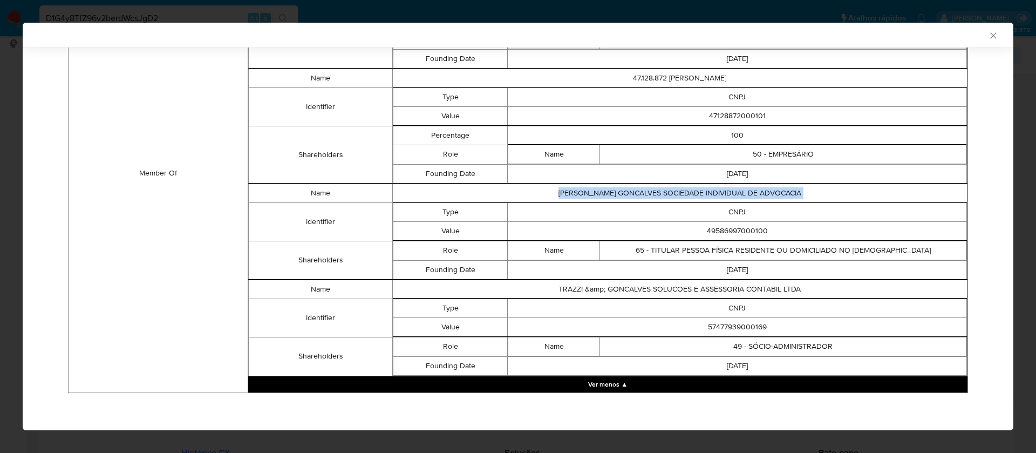
copy td "LUIZ GUSTAVO TRAZZI GONCALVES SOCIEDADE INDIVIDUAL DE ADVOCACIA"
click at [742, 230] on td "49586997000100" at bounding box center [737, 230] width 459 height 19
copy td "49586997000100"
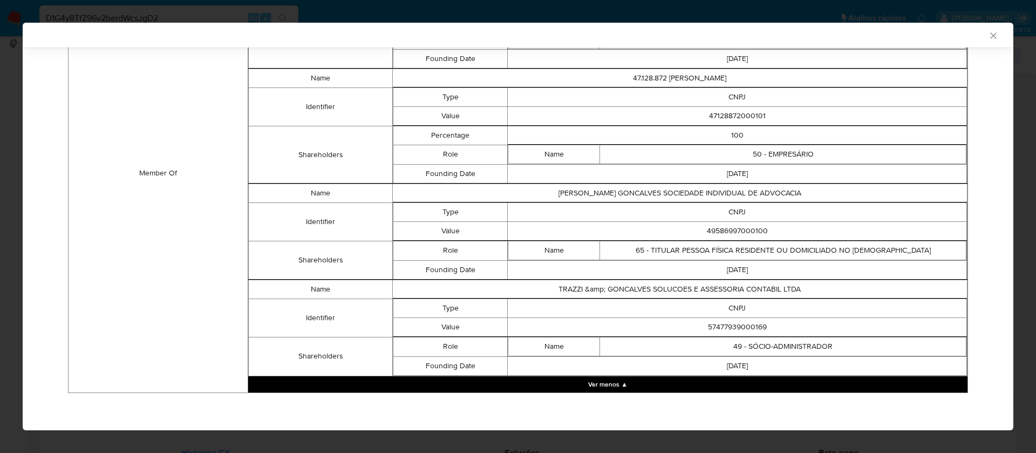
click at [734, 325] on td "57477939000169" at bounding box center [737, 326] width 459 height 19
copy td "57477939000169"
drag, startPoint x: 545, startPoint y: 291, endPoint x: 805, endPoint y: 286, distance: 260.1
click at [805, 286] on td "TRAZZI &amp; GONCALVES SOLUCOES E ASSESSORIA CONTABIL LTDA" at bounding box center [679, 288] width 575 height 19
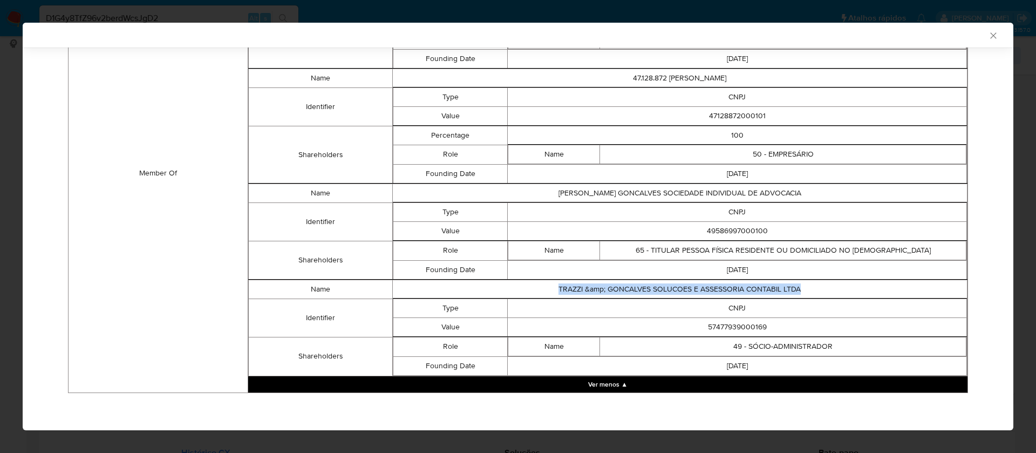
copy td "TRAZZI &amp; GONCALVES SOLUCOES E ASSESSORIA CONTABIL LTDA"
click at [718, 325] on td "57477939000169" at bounding box center [737, 326] width 459 height 19
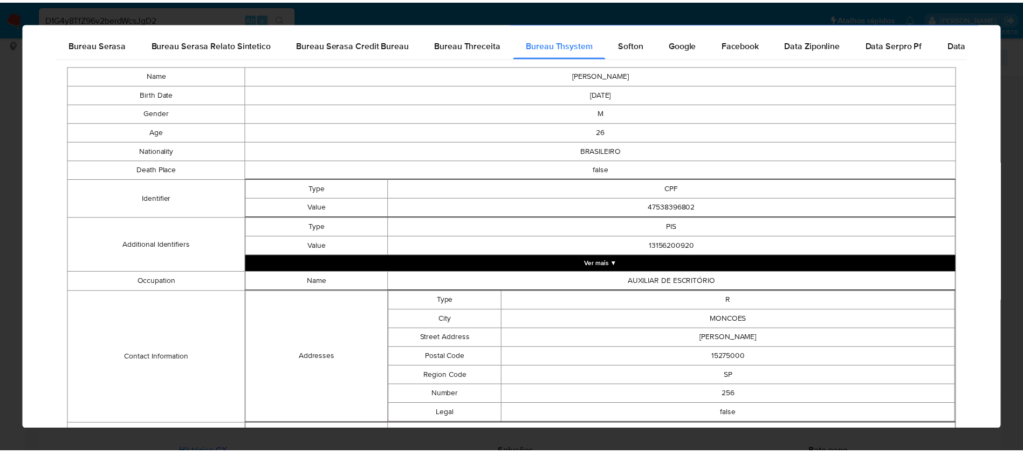
scroll to position [0, 0]
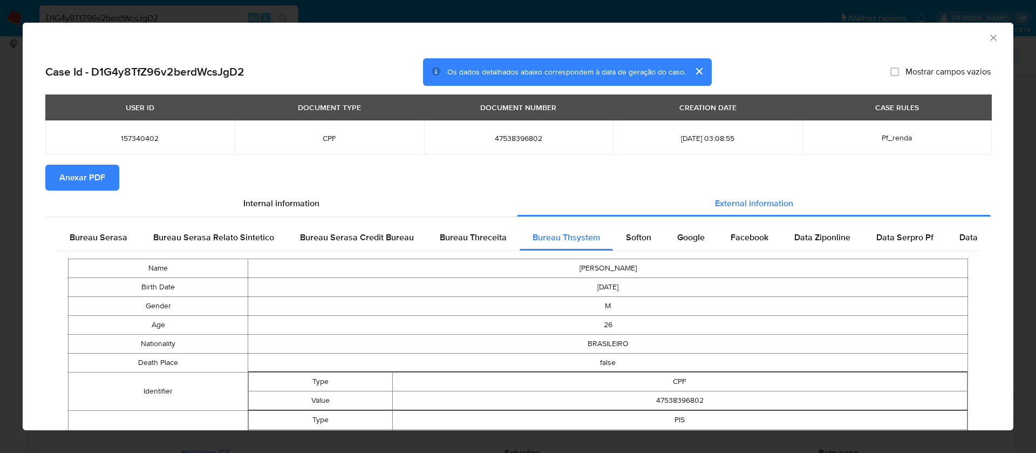
click at [102, 179] on span "Anexar PDF" at bounding box center [82, 178] width 46 height 24
click at [988, 38] on icon "Fechar a janela" at bounding box center [993, 37] width 11 height 11
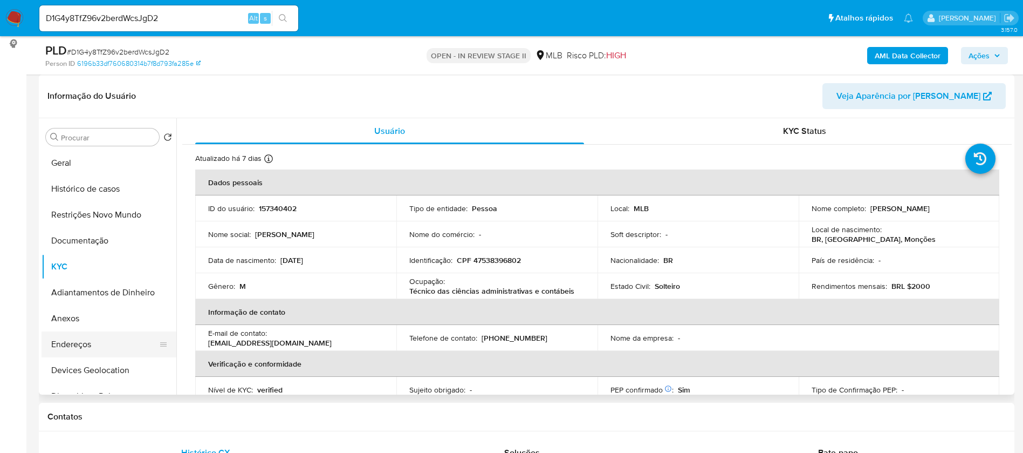
click at [106, 344] on button "Endereços" at bounding box center [105, 344] width 126 height 26
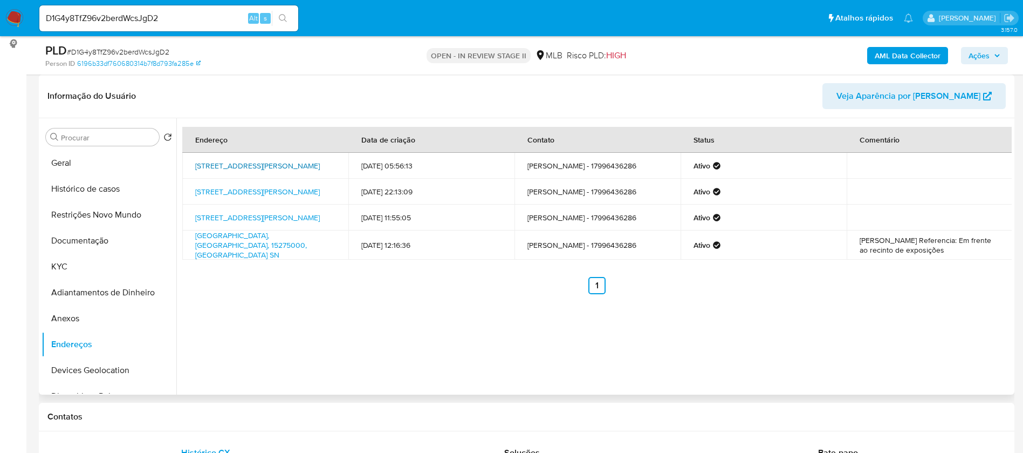
click at [295, 162] on link "Rua Bernardino Pinto 256, Monções, São Paulo, 15275005, Brasil 256" at bounding box center [257, 165] width 125 height 11
click at [44, 264] on button "KYC" at bounding box center [105, 267] width 126 height 26
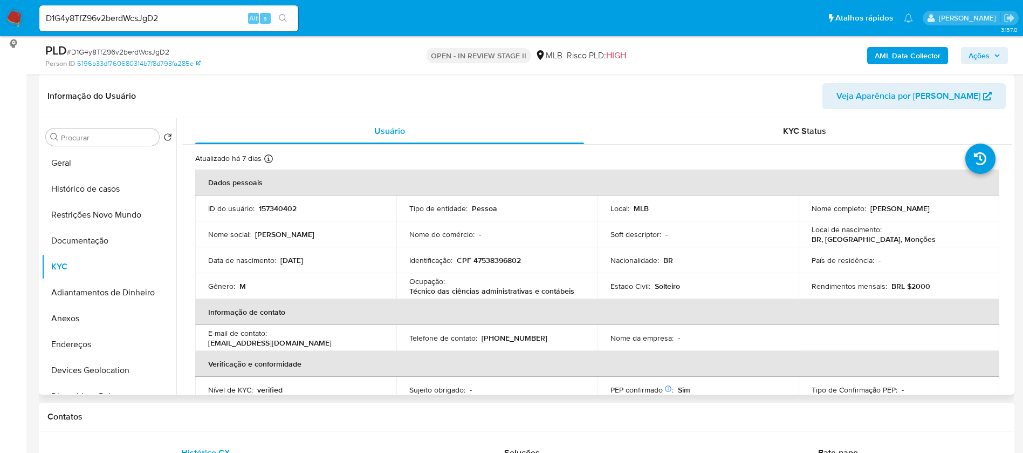
drag, startPoint x: 969, startPoint y: 208, endPoint x: 868, endPoint y: 209, distance: 101.4
click at [868, 209] on div "Nome completo : Luiz Gustavo Trazzi Goncalves" at bounding box center [899, 208] width 175 height 10
click at [291, 207] on p "157340402" at bounding box center [278, 208] width 38 height 10
click at [98, 158] on button "Geral" at bounding box center [105, 163] width 126 height 26
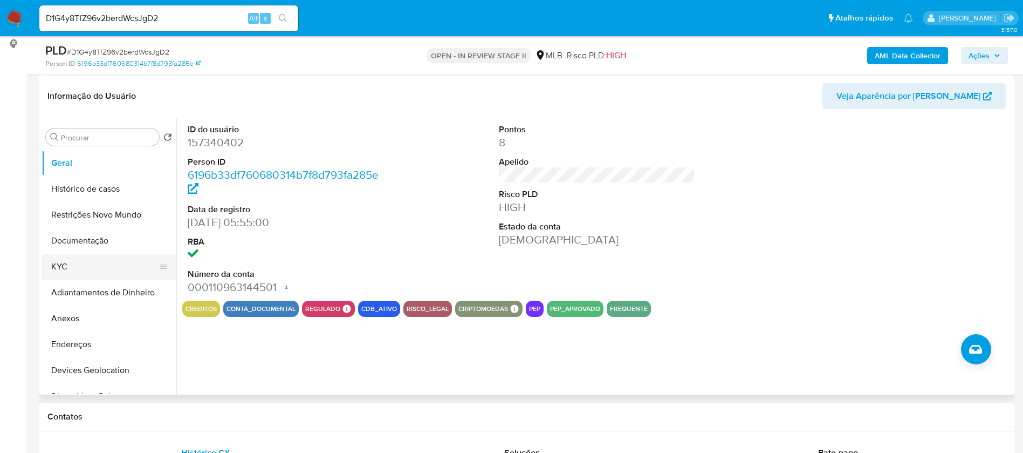
click at [71, 269] on button "KYC" at bounding box center [105, 267] width 126 height 26
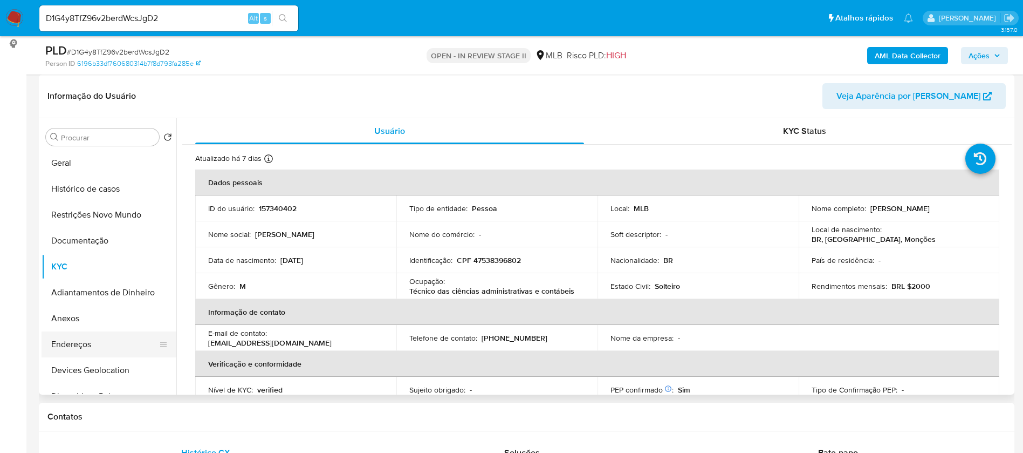
click at [90, 345] on button "Endereços" at bounding box center [105, 344] width 126 height 26
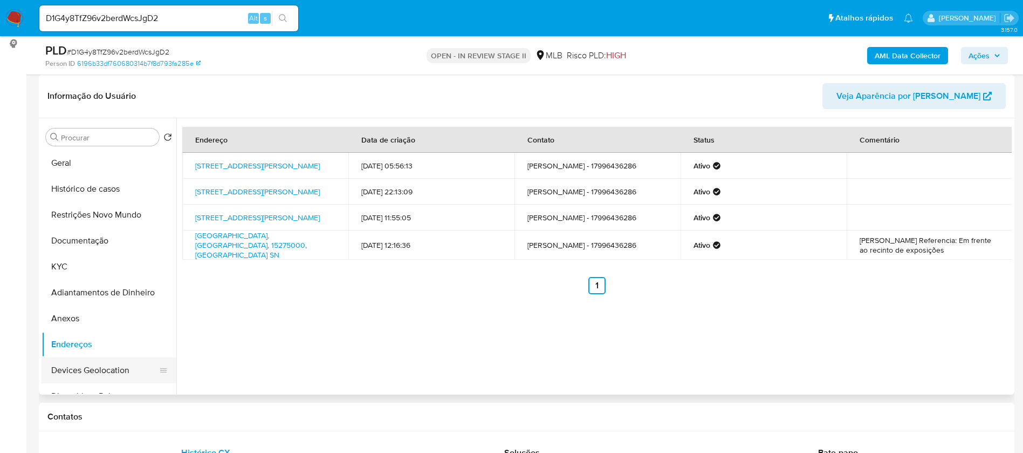
click at [111, 376] on button "Devices Geolocation" at bounding box center [105, 370] width 126 height 26
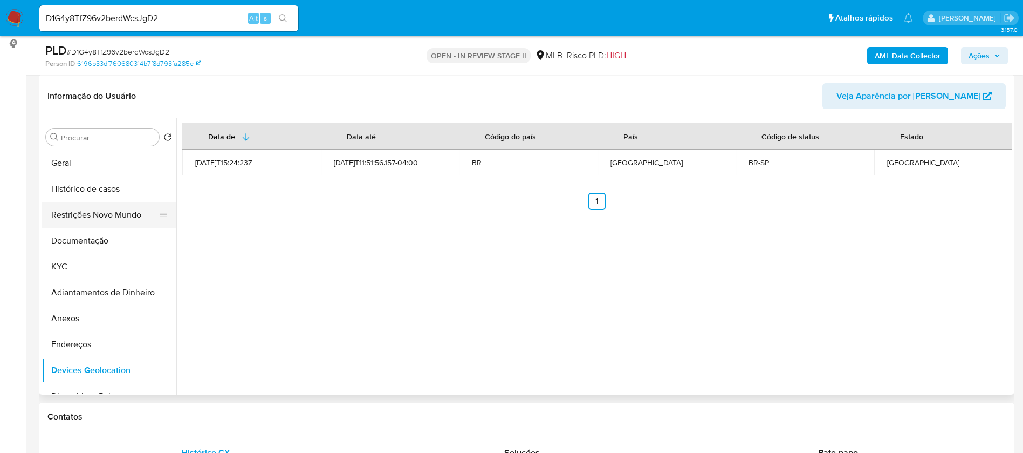
click at [97, 224] on button "Restrições Novo Mundo" at bounding box center [105, 215] width 126 height 26
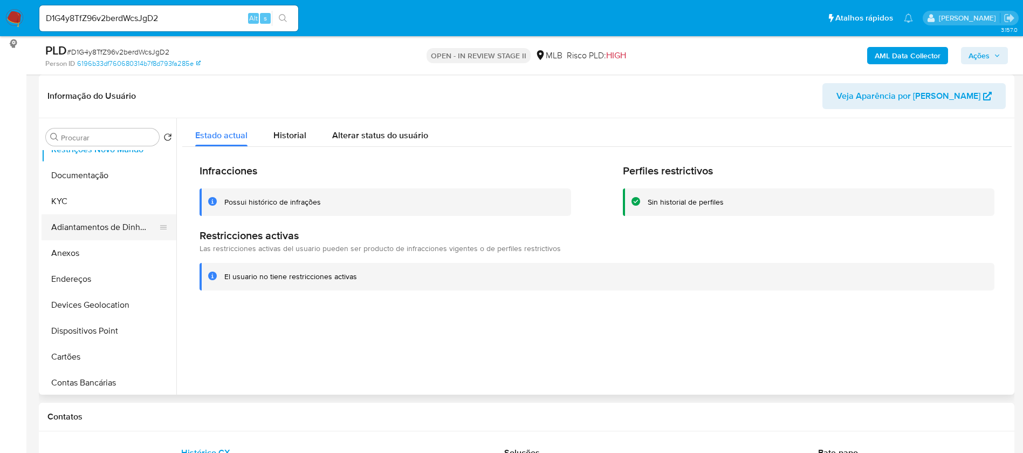
scroll to position [81, 0]
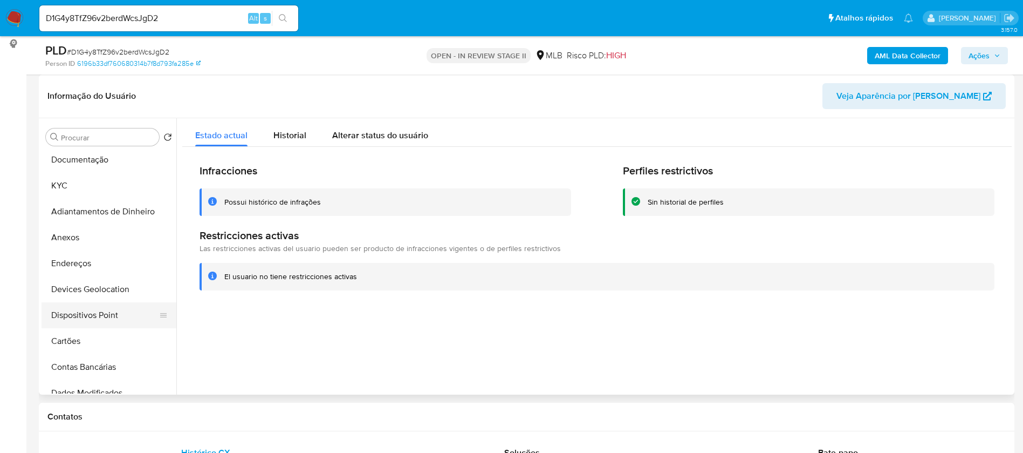
click at [132, 309] on button "Dispositivos Point" at bounding box center [105, 315] width 126 height 26
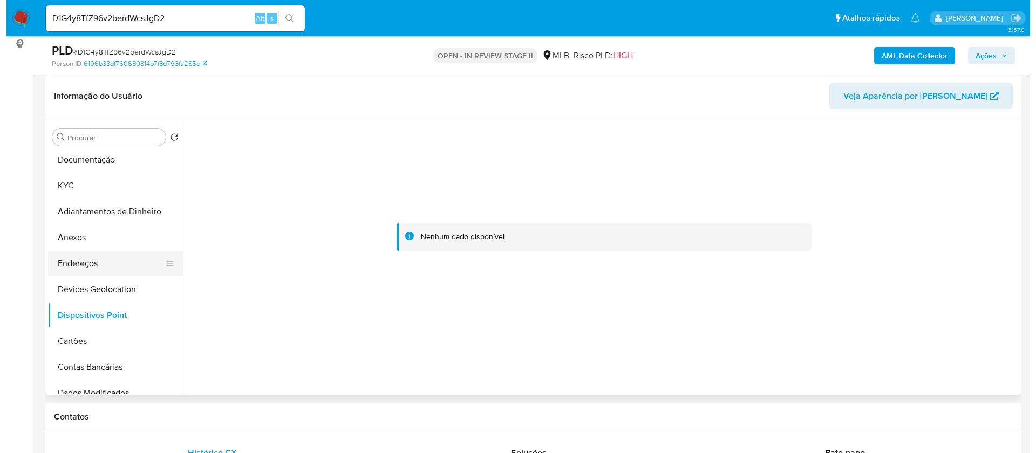
scroll to position [0, 0]
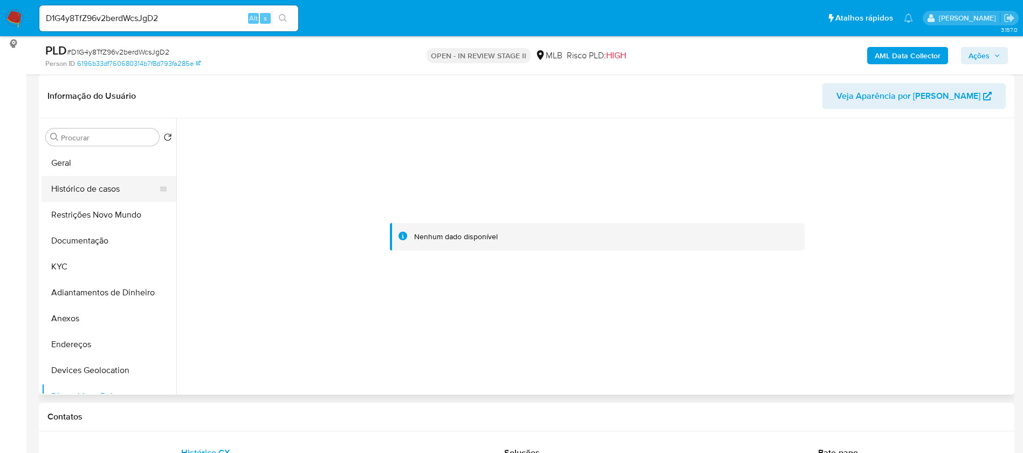
click at [90, 189] on button "Histórico de casos" at bounding box center [105, 189] width 126 height 26
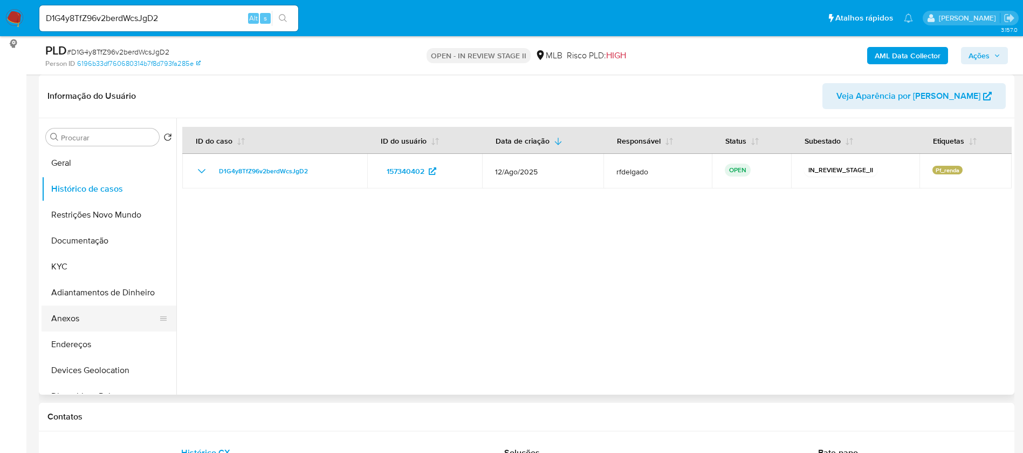
click at [101, 320] on button "Anexos" at bounding box center [105, 318] width 126 height 26
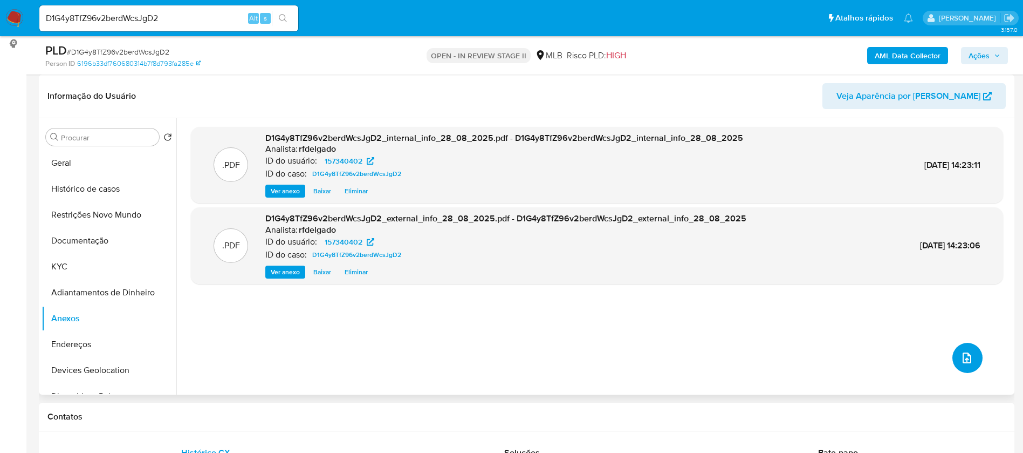
click at [961, 352] on icon "upload-file" at bounding box center [967, 357] width 13 height 13
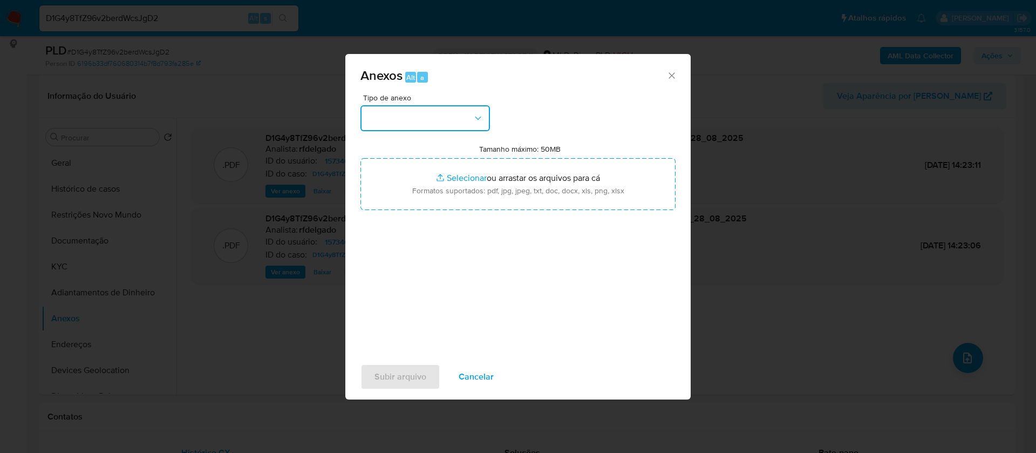
click at [474, 120] on icon "button" at bounding box center [478, 118] width 11 height 11
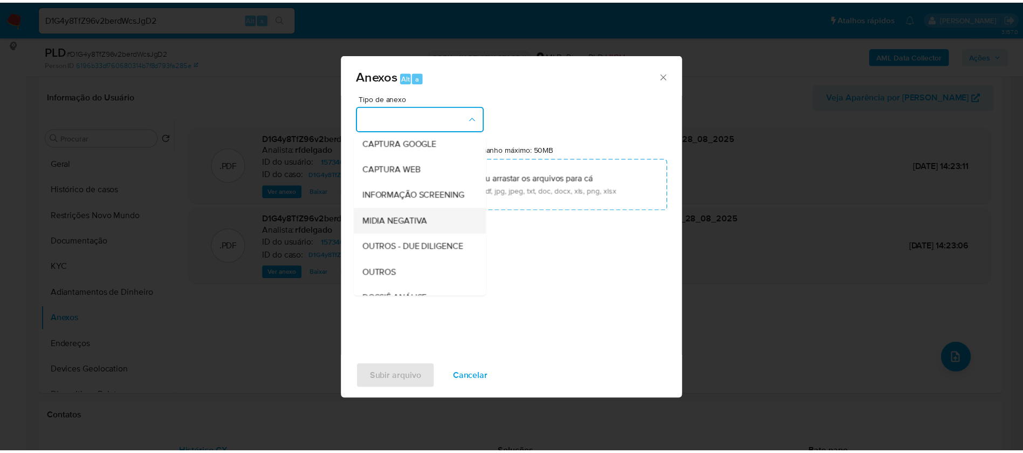
scroll to position [81, 0]
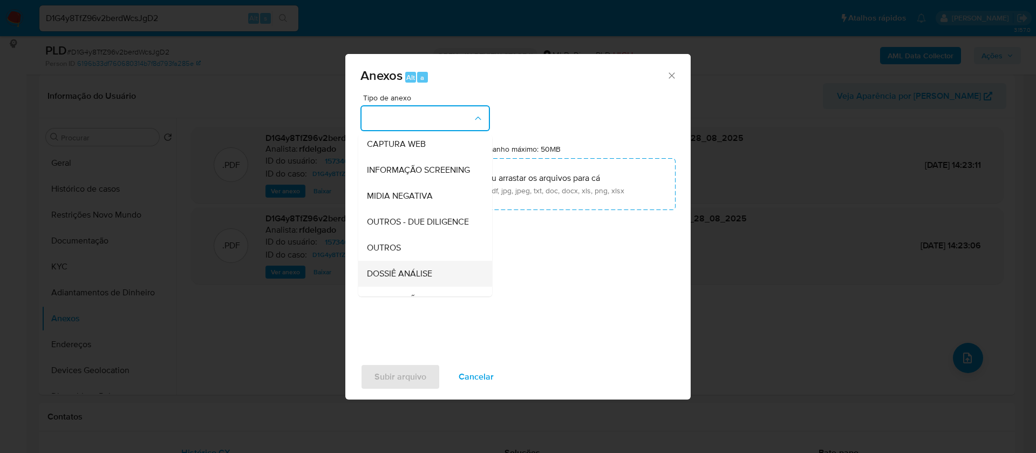
click at [419, 279] on span "DOSSIÊ ANÁLISE" at bounding box center [399, 273] width 65 height 11
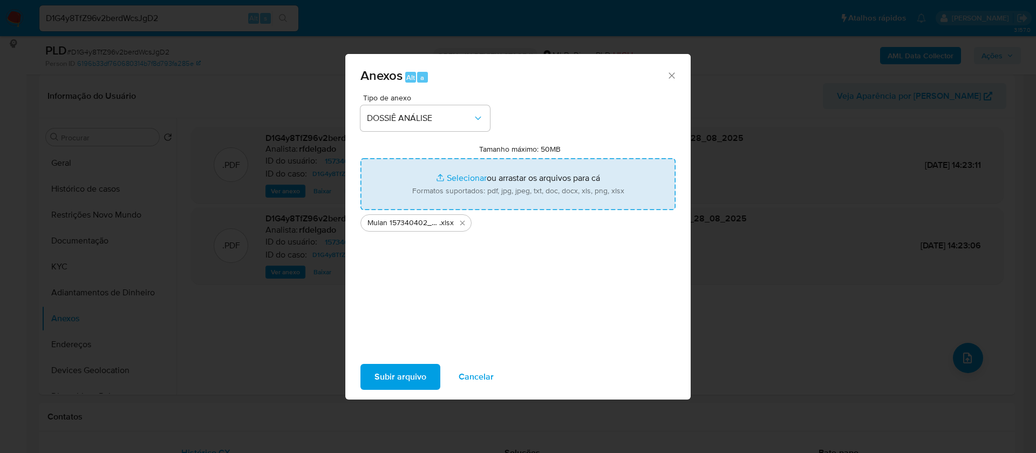
type input "C:\fakepath\SAR - - CPF 47538396802 - LUIZ GUSTAVO TRAZZI GONÇALVES.pdf"
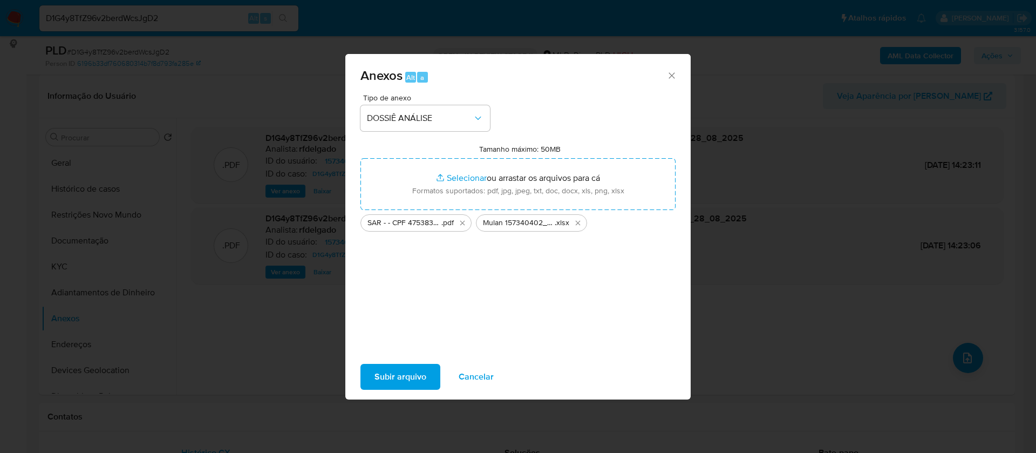
click at [410, 379] on span "Subir arquivo" at bounding box center [400, 377] width 52 height 24
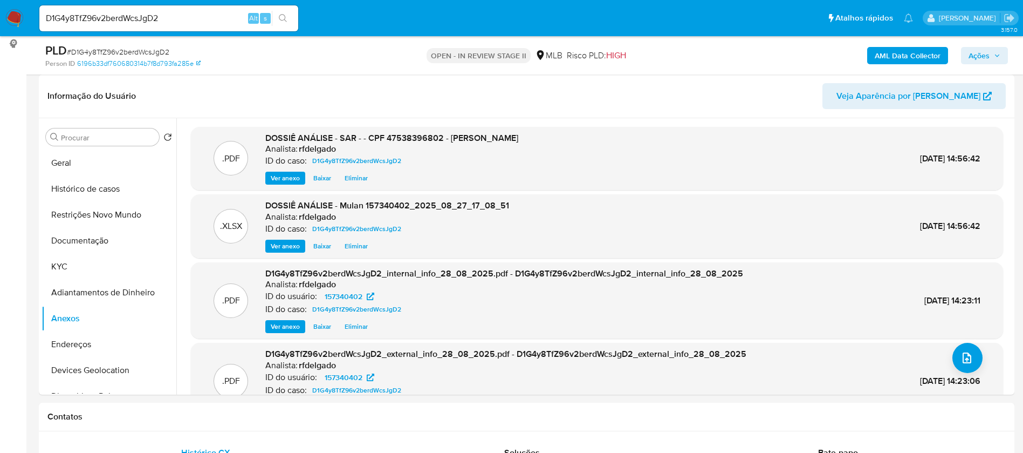
click at [984, 58] on span "Ações" at bounding box center [979, 55] width 21 height 17
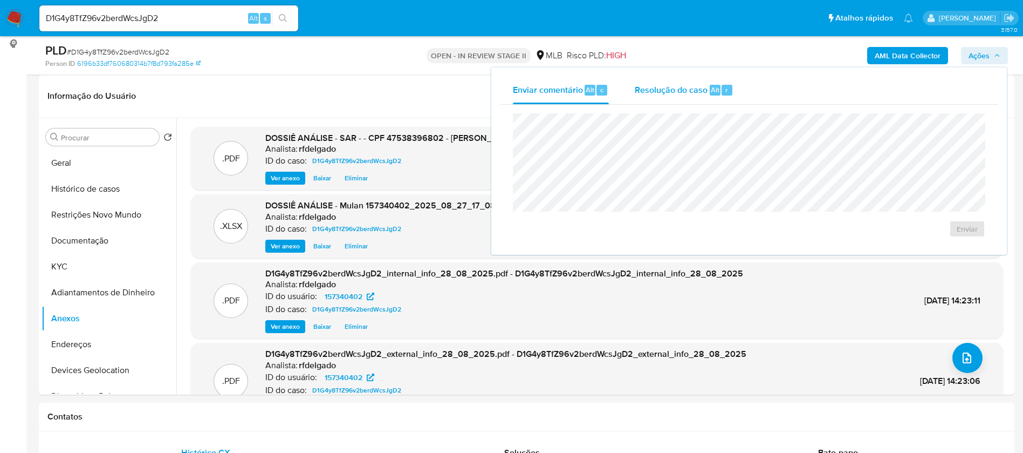
click at [658, 86] on span "Resolução do caso" at bounding box center [671, 89] width 73 height 12
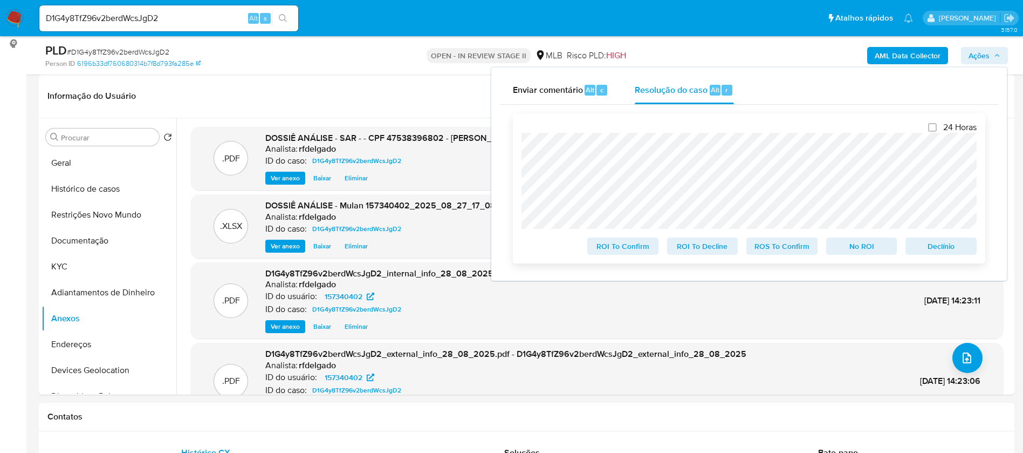
click at [884, 244] on span "No ROI" at bounding box center [862, 245] width 56 height 15
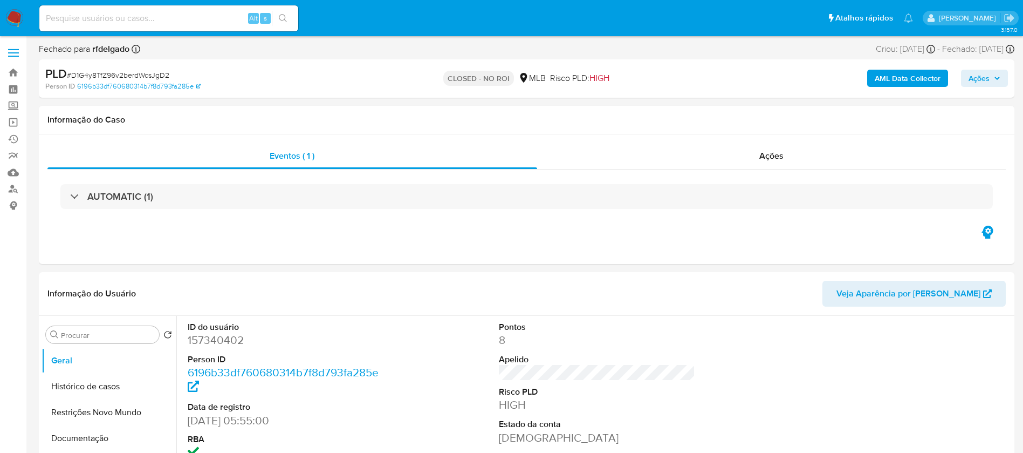
select select "10"
click at [213, 21] on input at bounding box center [168, 18] width 259 height 14
paste input "m6x5jXHEFrpzdbJbqhU1Outw"
type input "m6x5jXHEFrpzdbJbqhU1Outw"
click at [284, 19] on icon "search-icon" at bounding box center [283, 18] width 9 height 9
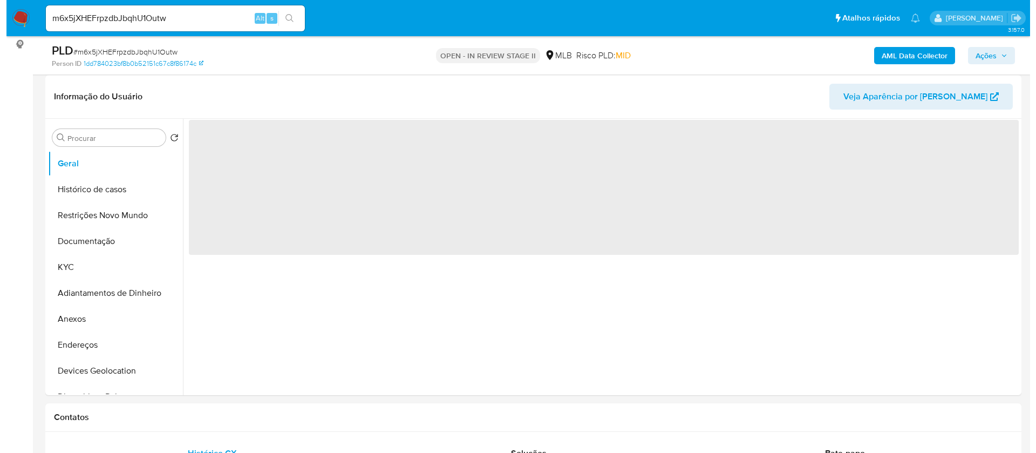
scroll to position [162, 0]
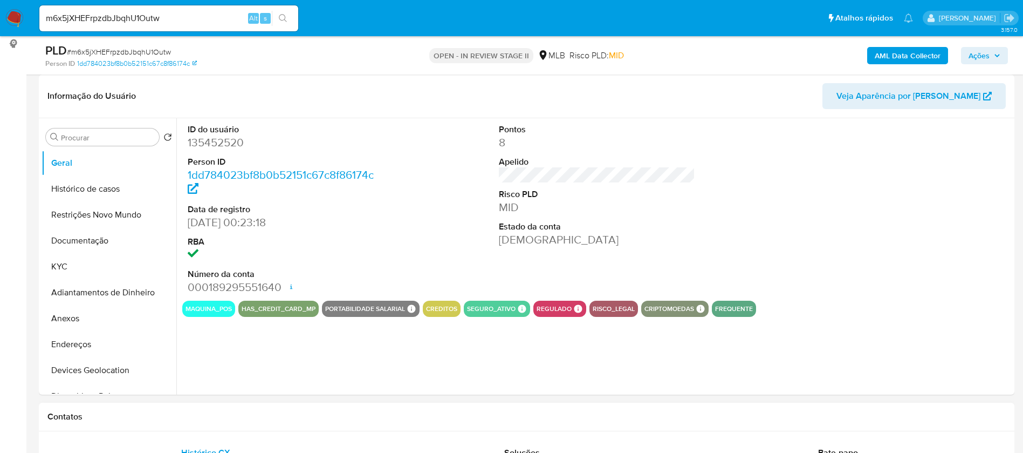
select select "10"
click at [71, 267] on button "KYC" at bounding box center [105, 267] width 126 height 26
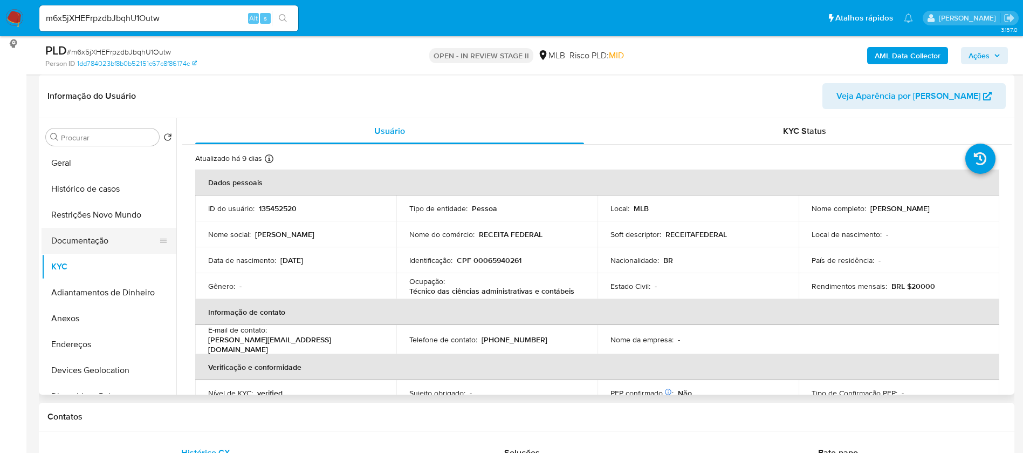
click at [100, 244] on button "Documentação" at bounding box center [105, 241] width 126 height 26
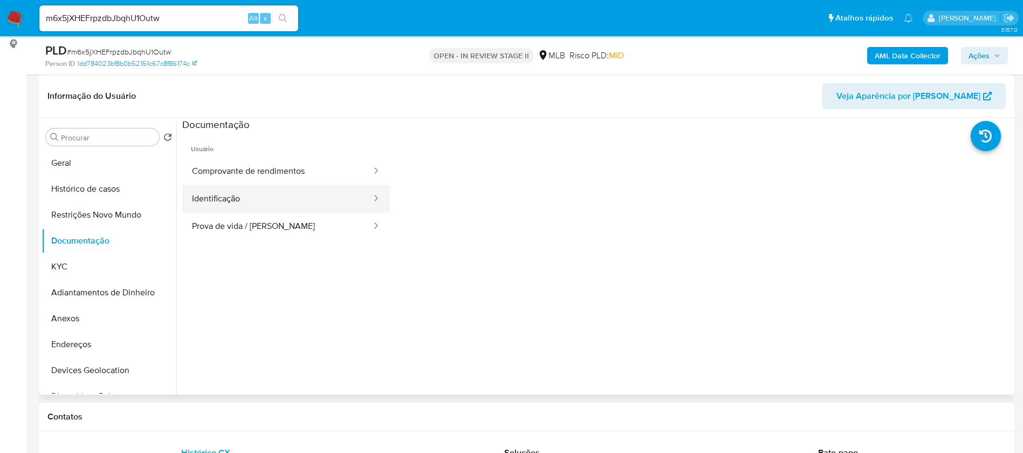
click at [283, 200] on button "Identificação" at bounding box center [277, 199] width 190 height 28
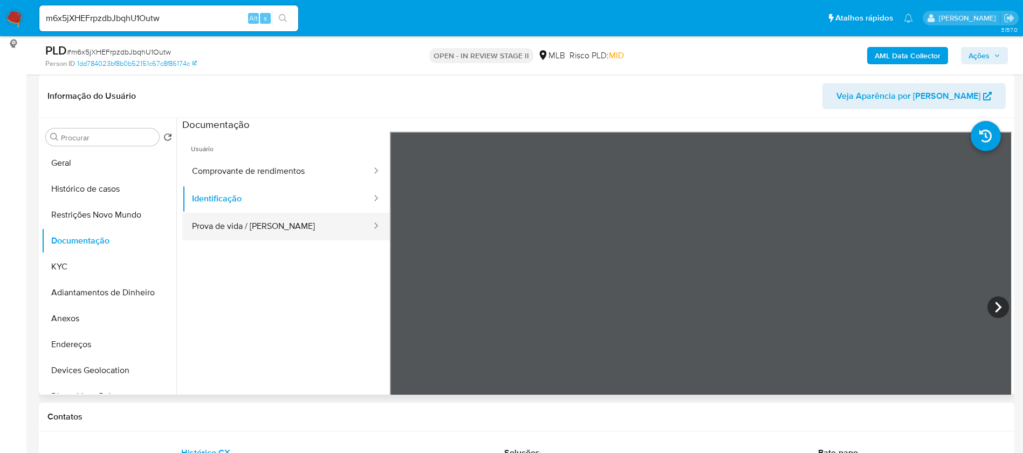
click at [304, 220] on button "Prova de vida / Selfie" at bounding box center [277, 227] width 190 height 28
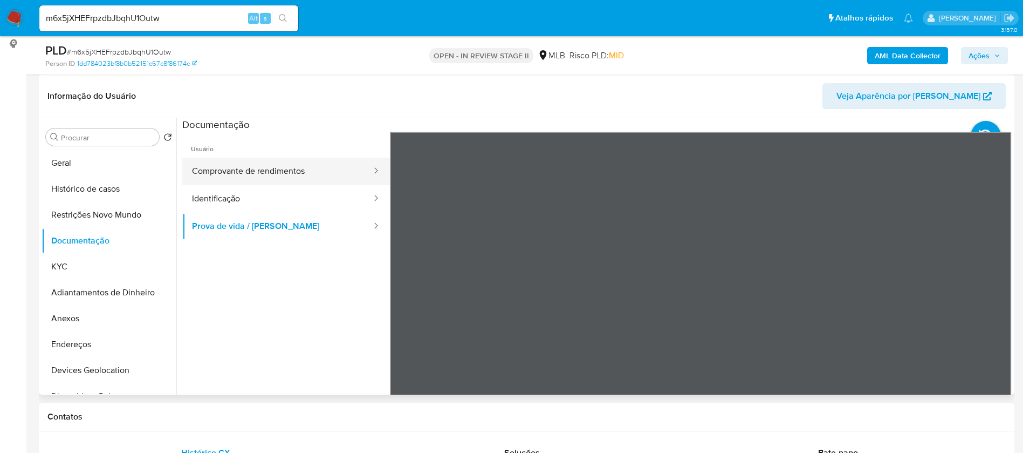
click at [302, 166] on button "Comprovante de rendimentos" at bounding box center [277, 172] width 190 height 28
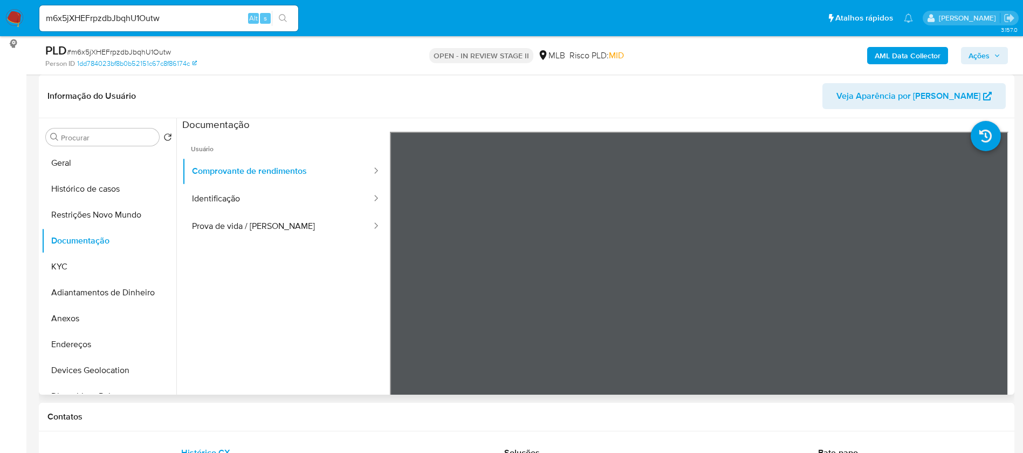
drag, startPoint x: 675, startPoint y: 87, endPoint x: 671, endPoint y: 112, distance: 25.2
click at [675, 86] on header "Informação do Usuário Veja Aparência por Pessoa" at bounding box center [526, 96] width 959 height 26
click at [915, 55] on b "AML Data Collector" at bounding box center [908, 55] width 66 height 17
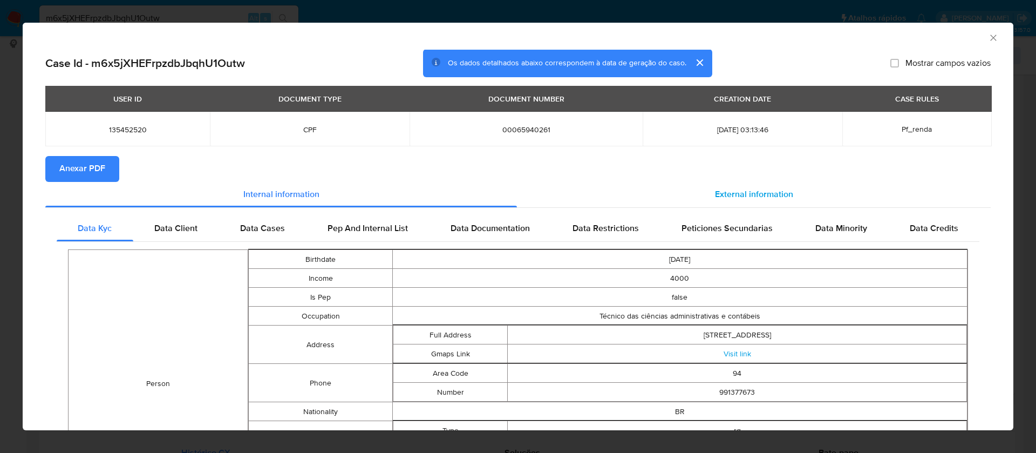
click at [733, 197] on span "External information" at bounding box center [754, 194] width 78 height 12
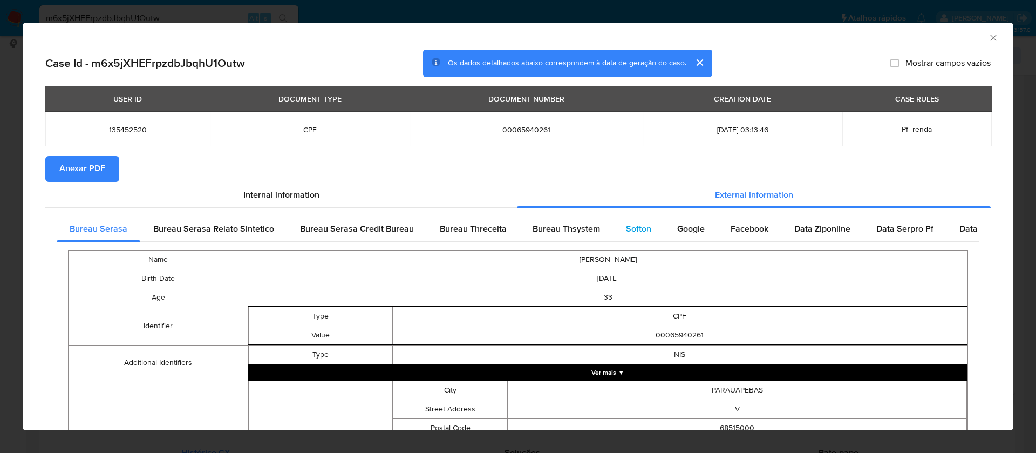
click at [626, 227] on span "Softon" at bounding box center [638, 228] width 25 height 12
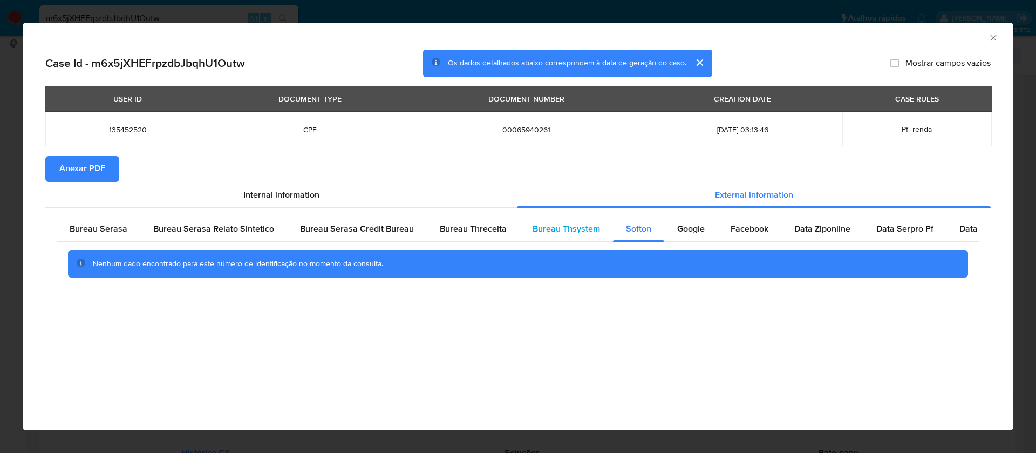
click at [571, 229] on span "Bureau Thsystem" at bounding box center [565, 228] width 67 height 12
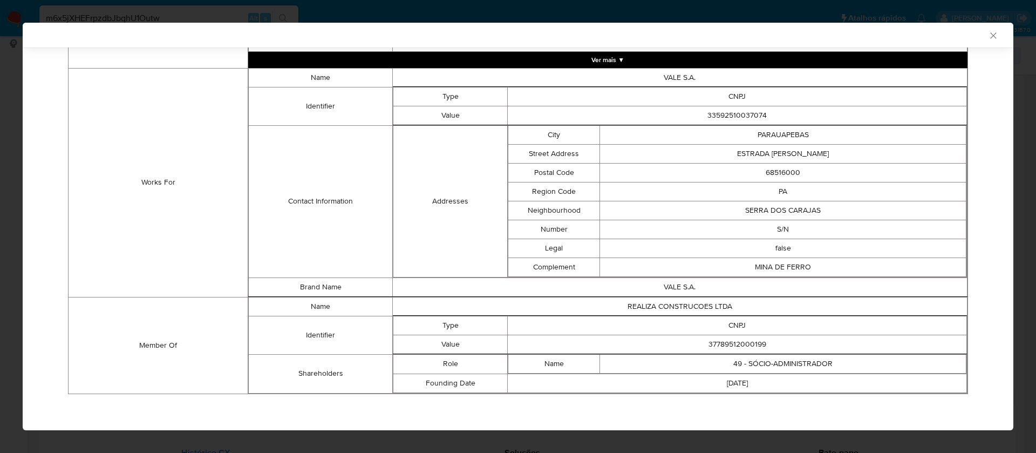
scroll to position [574, 0]
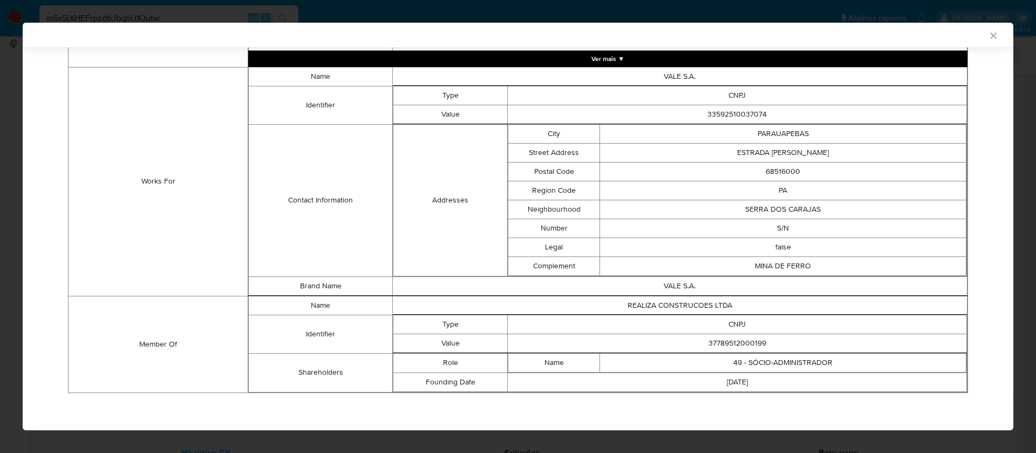
click at [726, 340] on td "37789512000199" at bounding box center [737, 342] width 459 height 19
copy td "37789512000199"
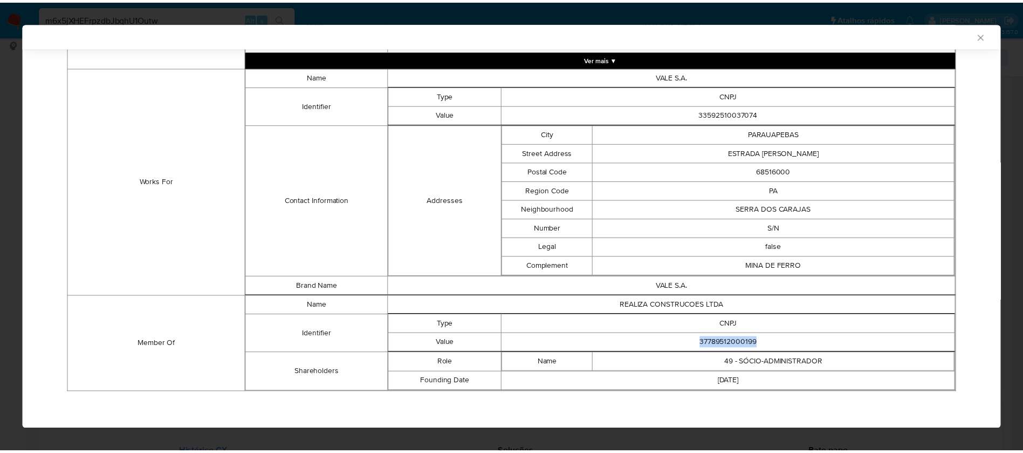
scroll to position [0, 0]
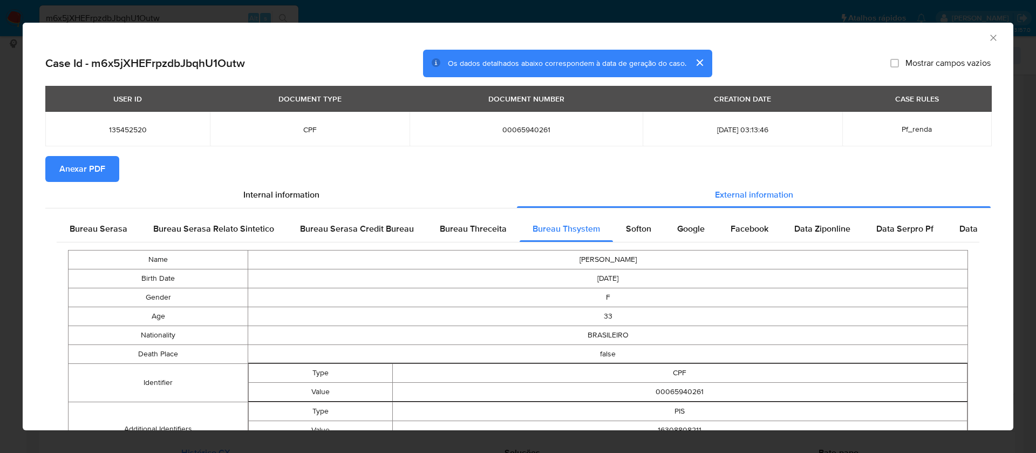
click at [86, 178] on span "Anexar PDF" at bounding box center [82, 169] width 46 height 24
click at [988, 36] on icon "Fechar a janela" at bounding box center [993, 37] width 11 height 11
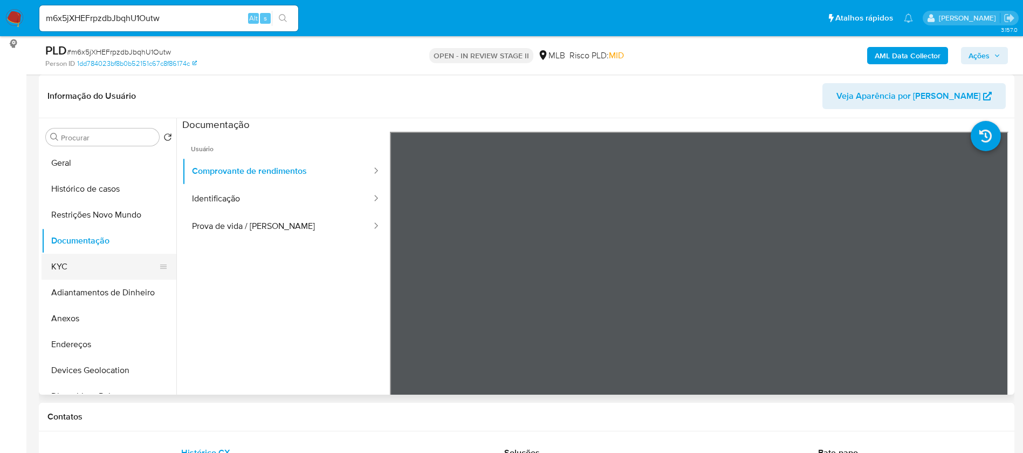
click at [79, 266] on button "KYC" at bounding box center [105, 267] width 126 height 26
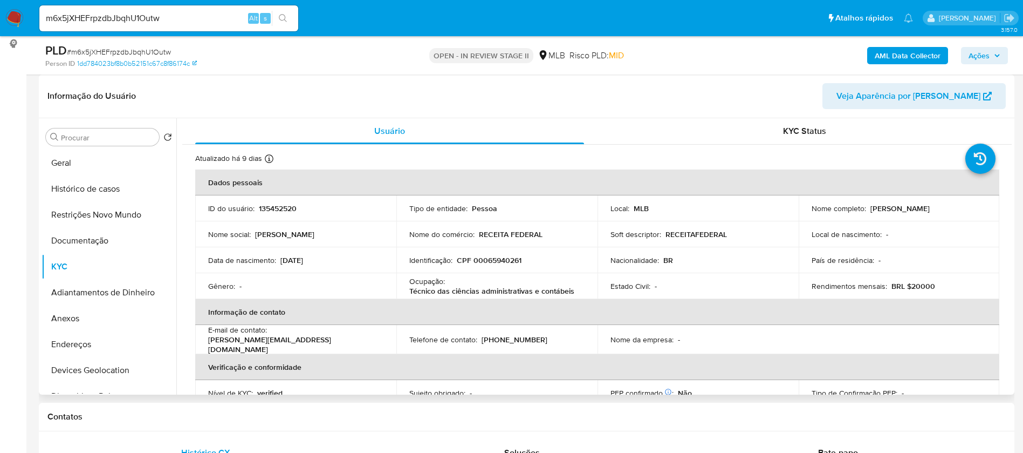
drag, startPoint x: 935, startPoint y: 213, endPoint x: 808, endPoint y: 217, distance: 127.9
click at [808, 217] on td "Nome completo : Jessica Taiana Pires Rodrigues Leal" at bounding box center [899, 208] width 201 height 26
copy p "[PERSON_NAME] [PERSON_NAME]"
click at [276, 208] on p "135452520" at bounding box center [278, 208] width 38 height 10
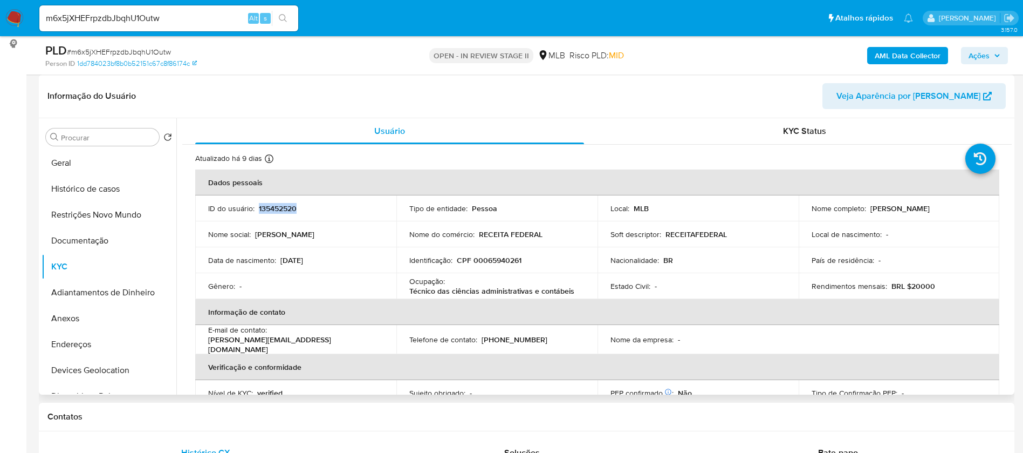
copy p "135452520"
click at [90, 170] on button "Geral" at bounding box center [105, 163] width 126 height 26
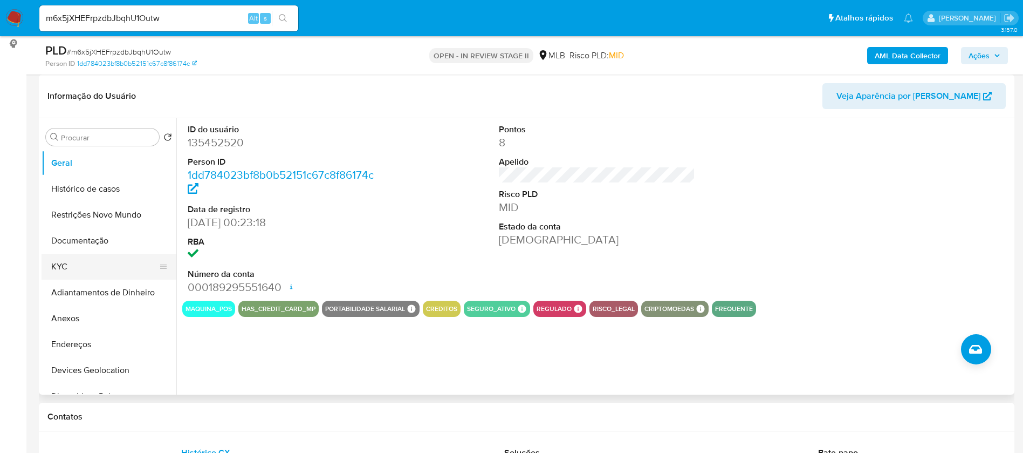
click at [85, 267] on button "KYC" at bounding box center [105, 267] width 126 height 26
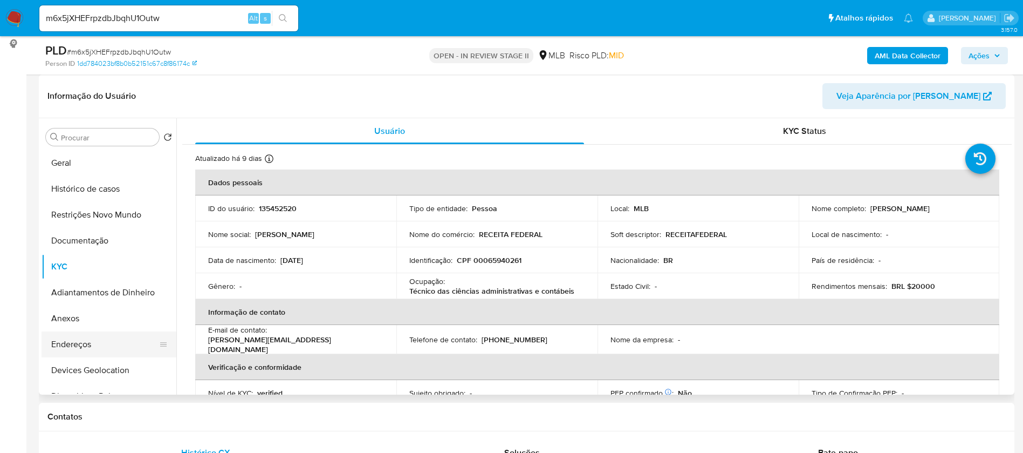
click at [94, 333] on button "Endereços" at bounding box center [105, 344] width 126 height 26
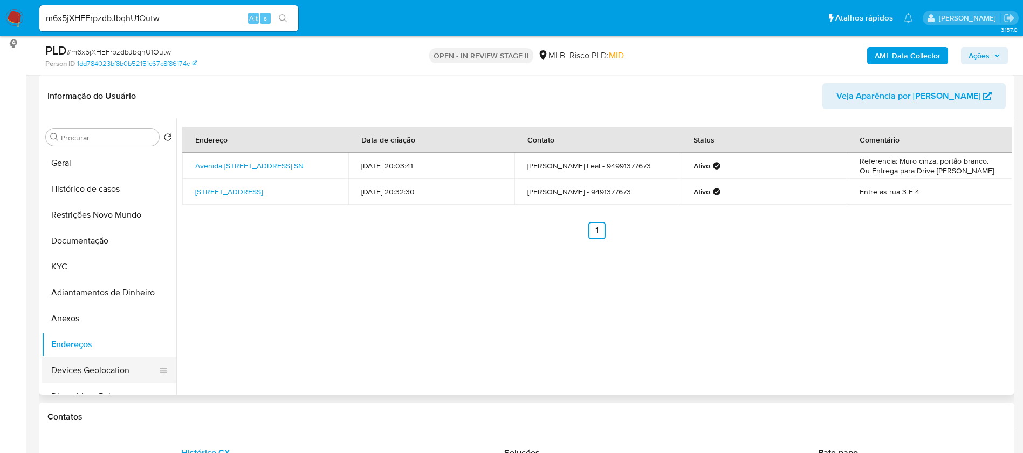
click at [111, 368] on button "Devices Geolocation" at bounding box center [105, 370] width 126 height 26
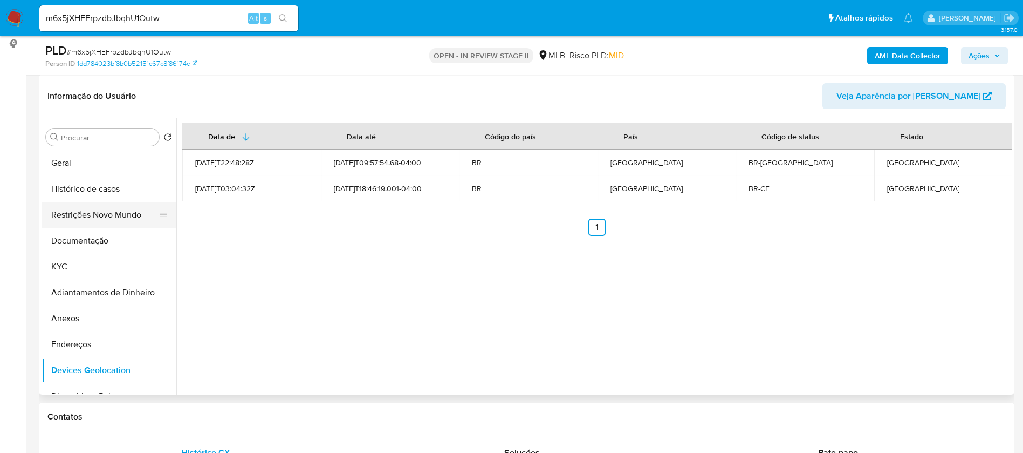
click at [104, 210] on button "Restrições Novo Mundo" at bounding box center [105, 215] width 126 height 26
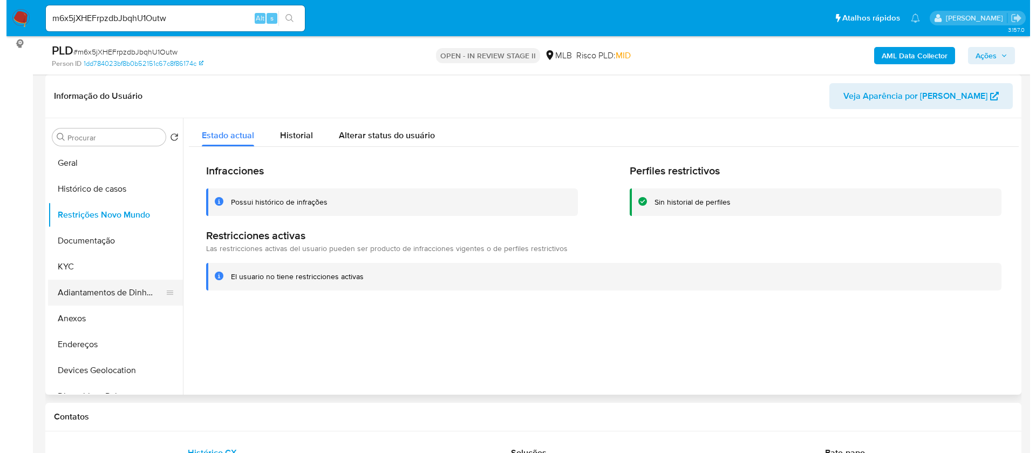
scroll to position [81, 0]
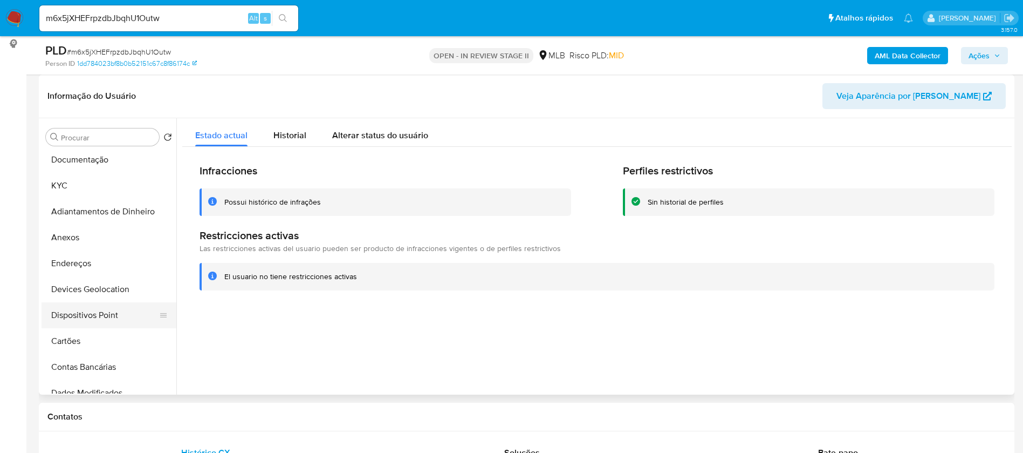
click at [107, 309] on button "Dispositivos Point" at bounding box center [105, 315] width 126 height 26
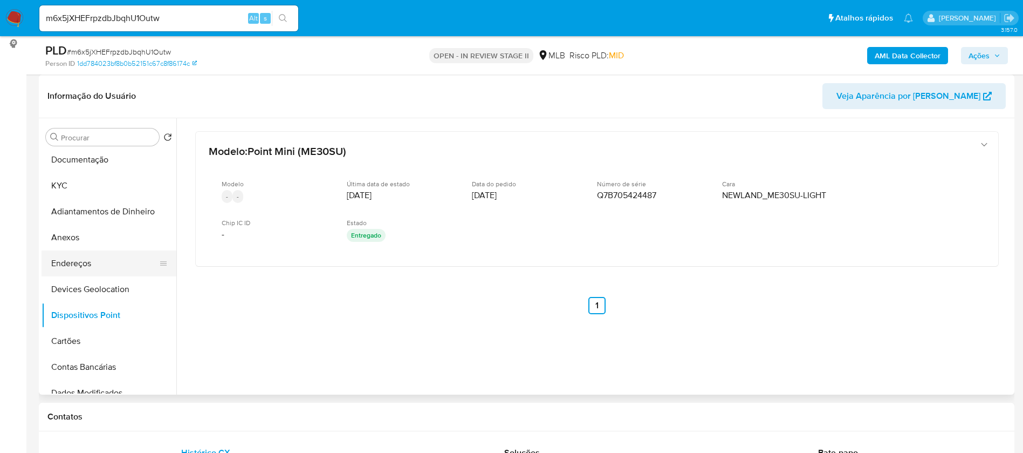
click at [69, 252] on button "Endereços" at bounding box center [105, 263] width 126 height 26
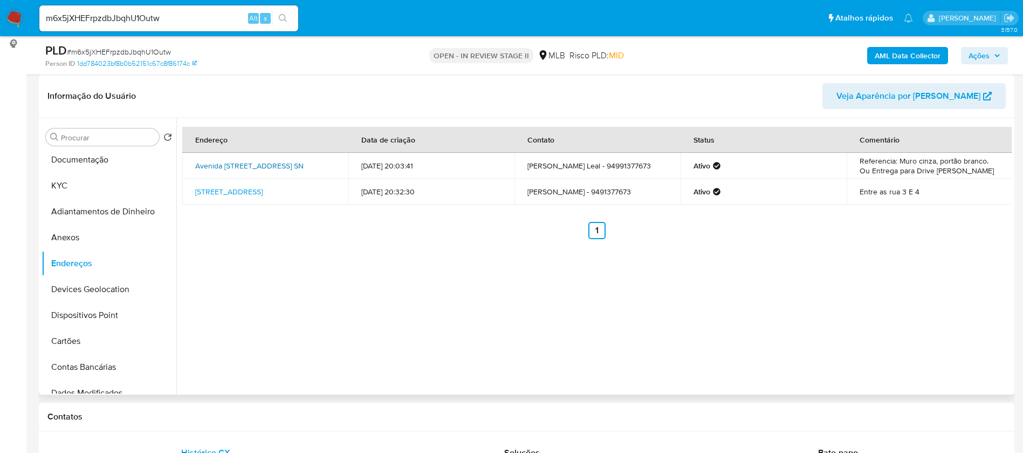
click at [297, 163] on link "Avenida Avenida V4 Qd 355 Lt 03 Sn, Parauapebas, Pará, 68515000, Brasil SN" at bounding box center [249, 165] width 108 height 11
click at [87, 243] on button "Anexos" at bounding box center [105, 237] width 126 height 26
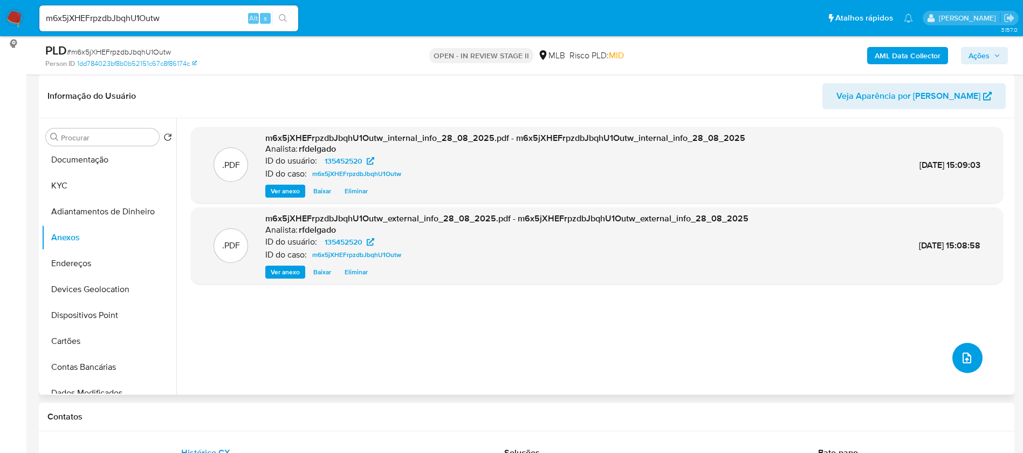
click at [962, 359] on icon "upload-file" at bounding box center [967, 357] width 13 height 13
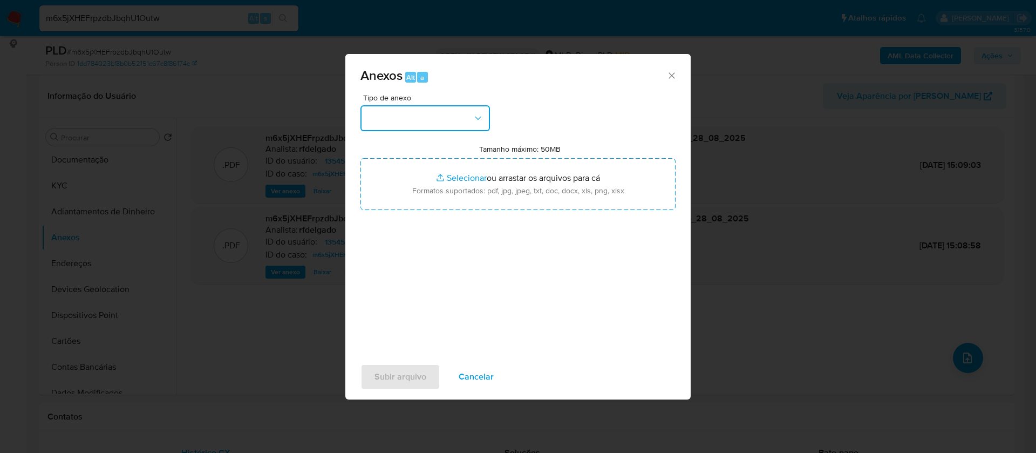
click at [405, 108] on button "button" at bounding box center [424, 118] width 129 height 26
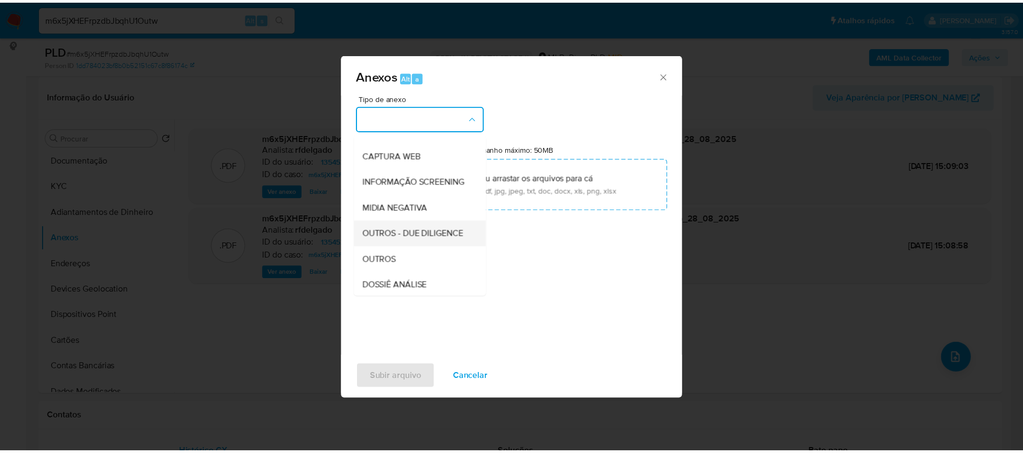
scroll to position [162, 0]
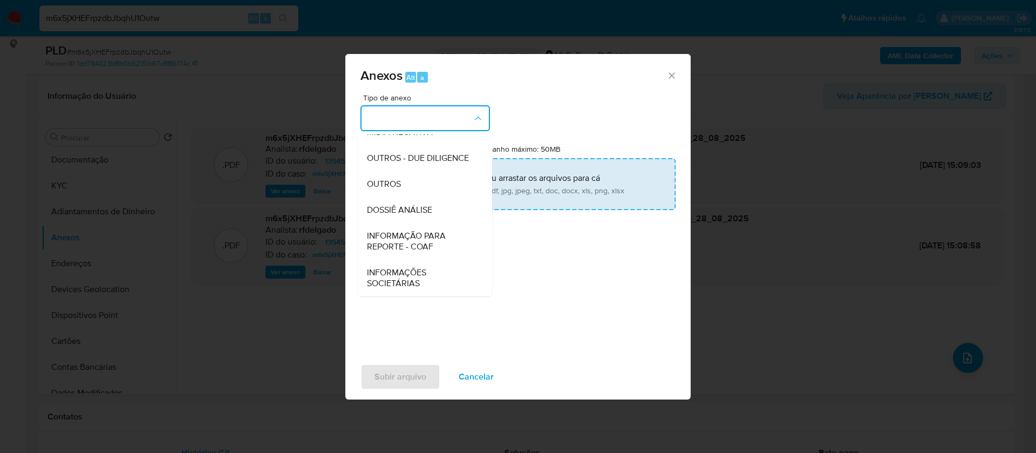
click at [432, 213] on span "DOSSIÊ ANÁLISE" at bounding box center [399, 209] width 65 height 11
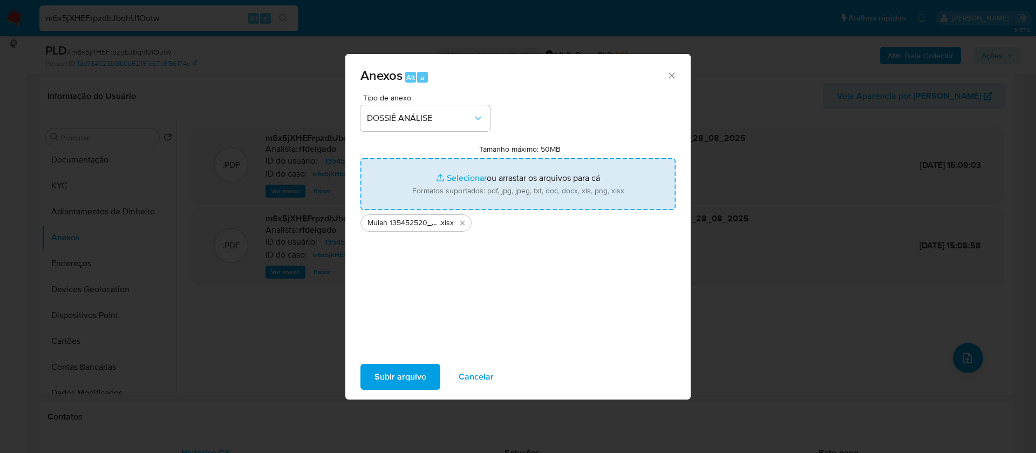
type input "C:\fakepath\SAR - - CPF 00065940261 - JESSICA TAIANA PIRES RODRIGUES LEAL.pdf"
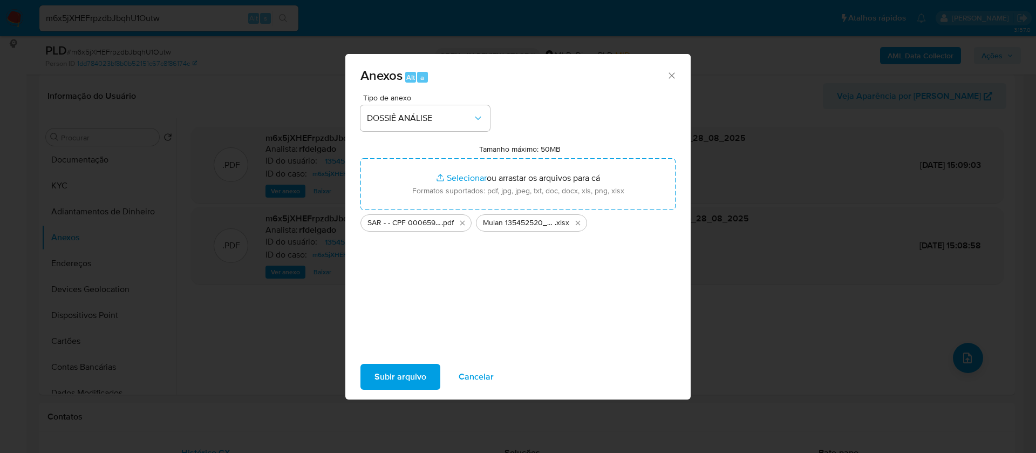
click at [411, 367] on span "Subir arquivo" at bounding box center [400, 377] width 52 height 24
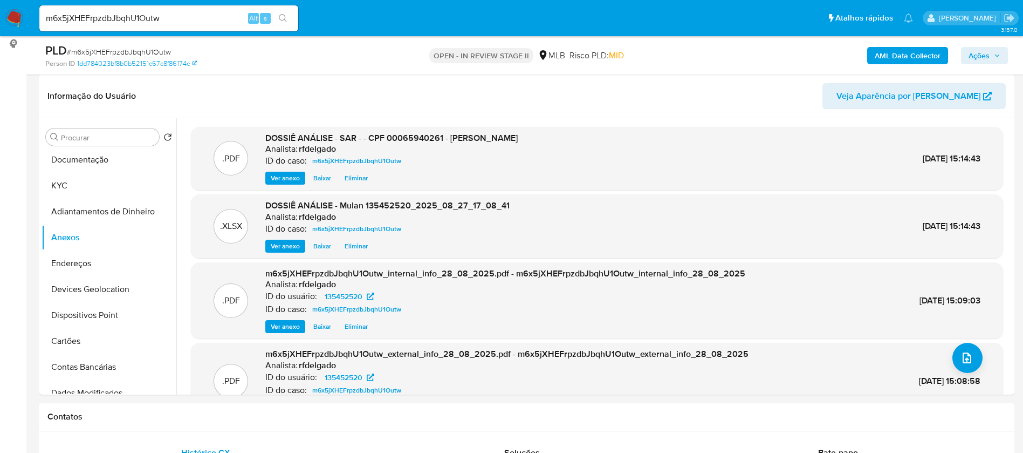
click at [972, 53] on span "Ações" at bounding box center [979, 55] width 21 height 17
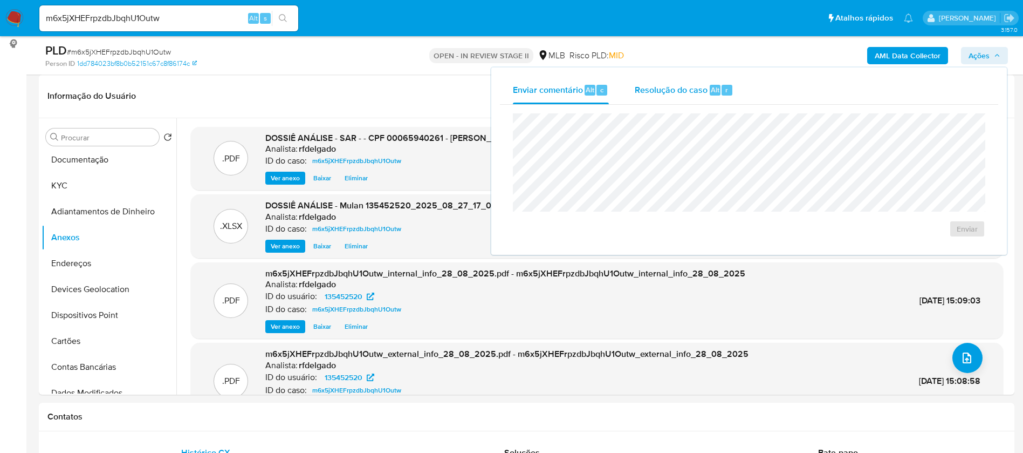
click at [656, 89] on span "Resolução do caso" at bounding box center [671, 89] width 73 height 12
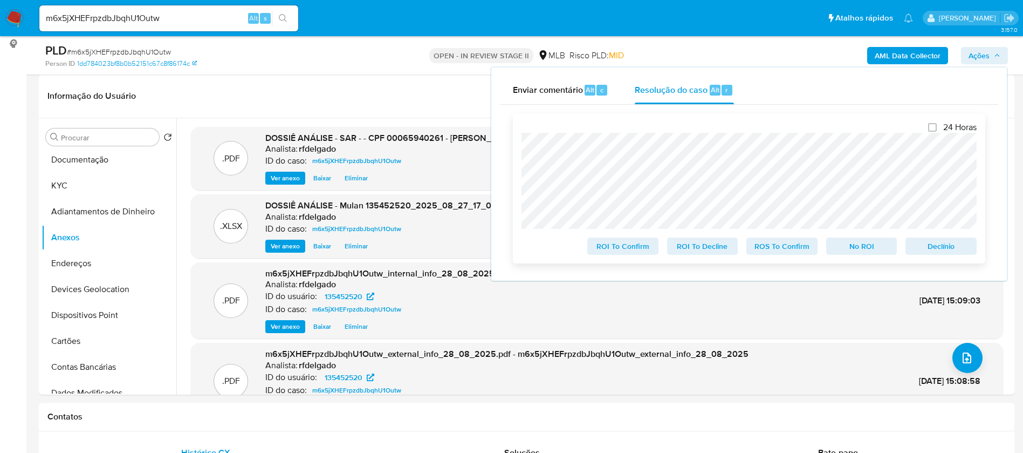
click at [844, 254] on span "No ROI" at bounding box center [862, 245] width 56 height 15
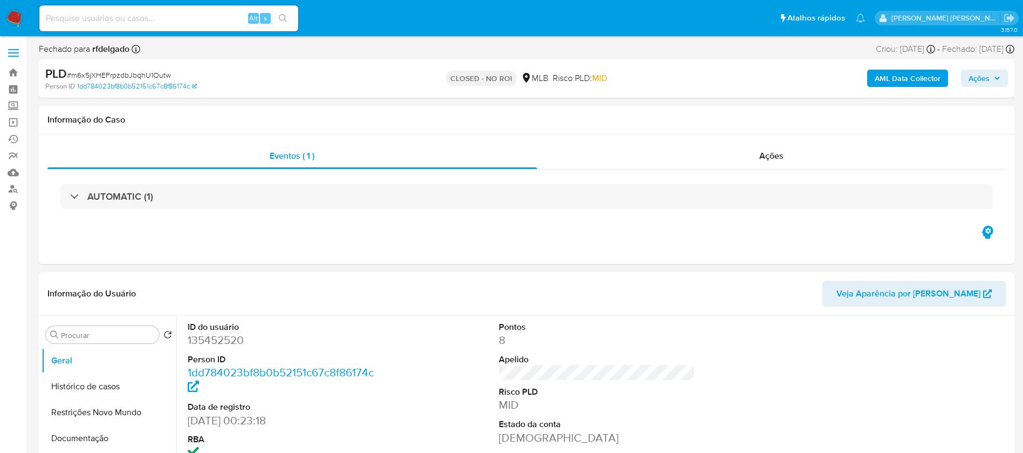
select select "10"
